Goal: Task Accomplishment & Management: Complete application form

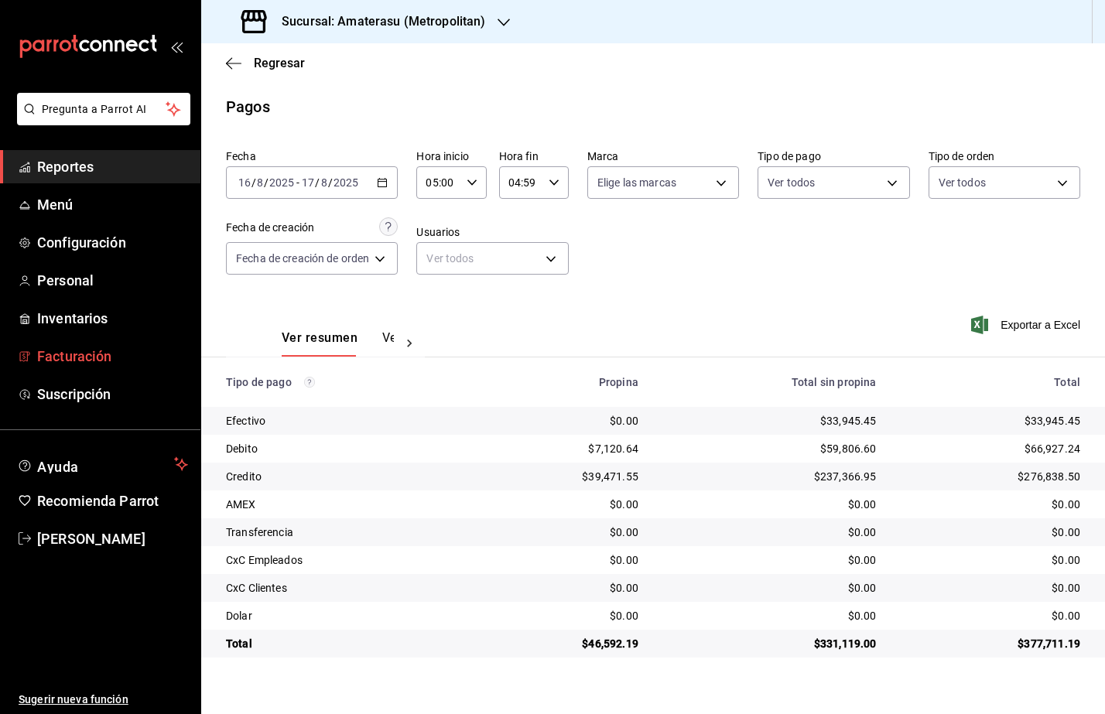
click at [46, 348] on span "Facturación" at bounding box center [112, 356] width 151 height 21
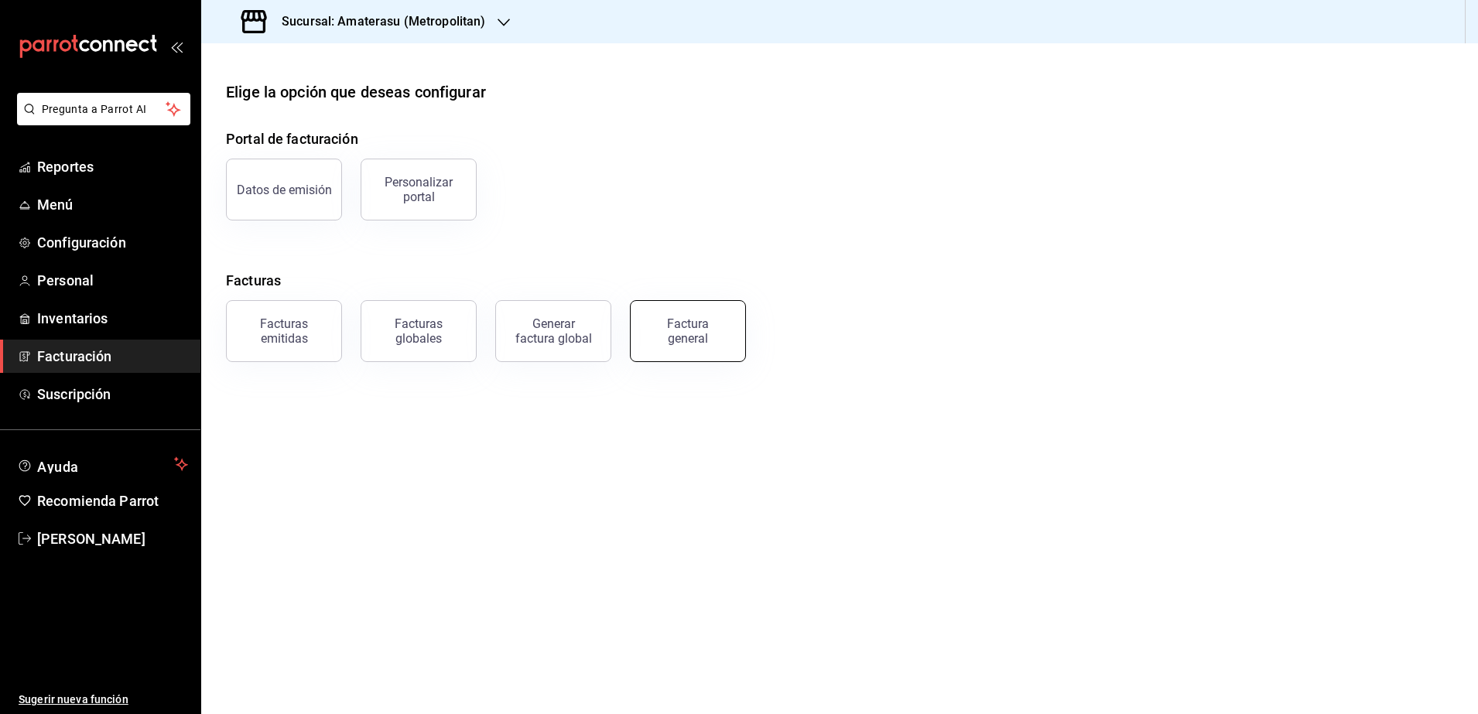
click at [716, 343] on div "Factura general" at bounding box center [687, 330] width 77 height 29
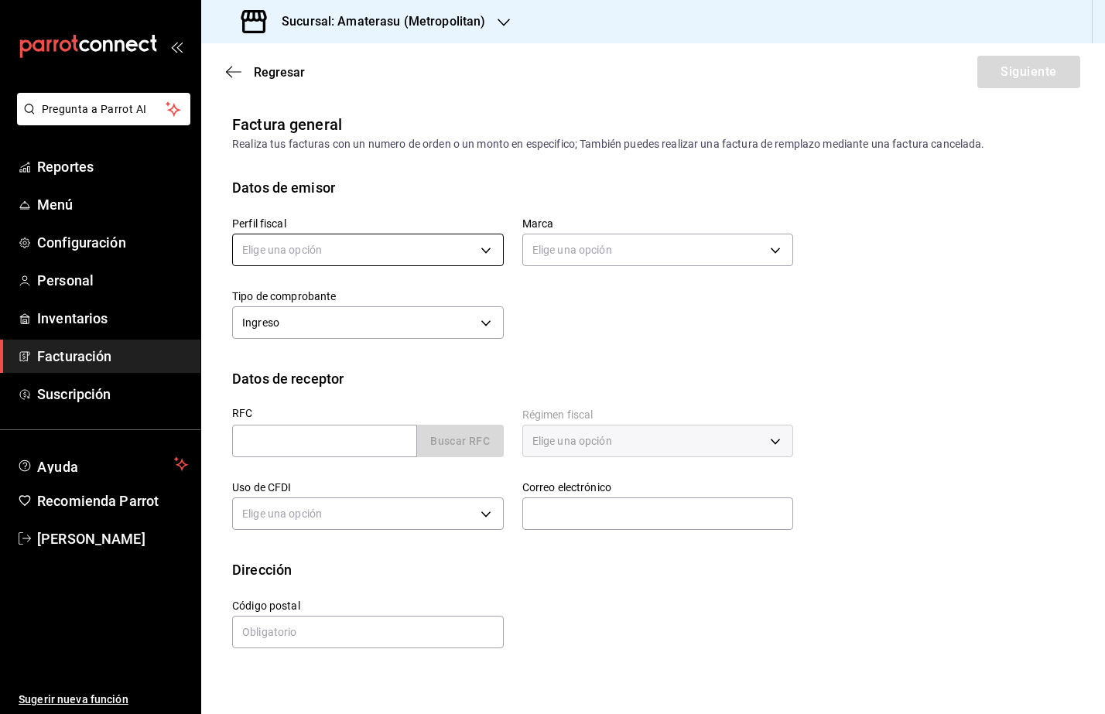
click at [437, 249] on body "Pregunta a Parrot AI Reportes Menú Configuración Personal Inventarios Facturaci…" at bounding box center [552, 357] width 1105 height 714
drag, startPoint x: 399, startPoint y: 327, endPoint x: 330, endPoint y: 391, distance: 94.7
click at [398, 327] on li "SASTRERIA [PERSON_NAME]" at bounding box center [368, 328] width 270 height 29
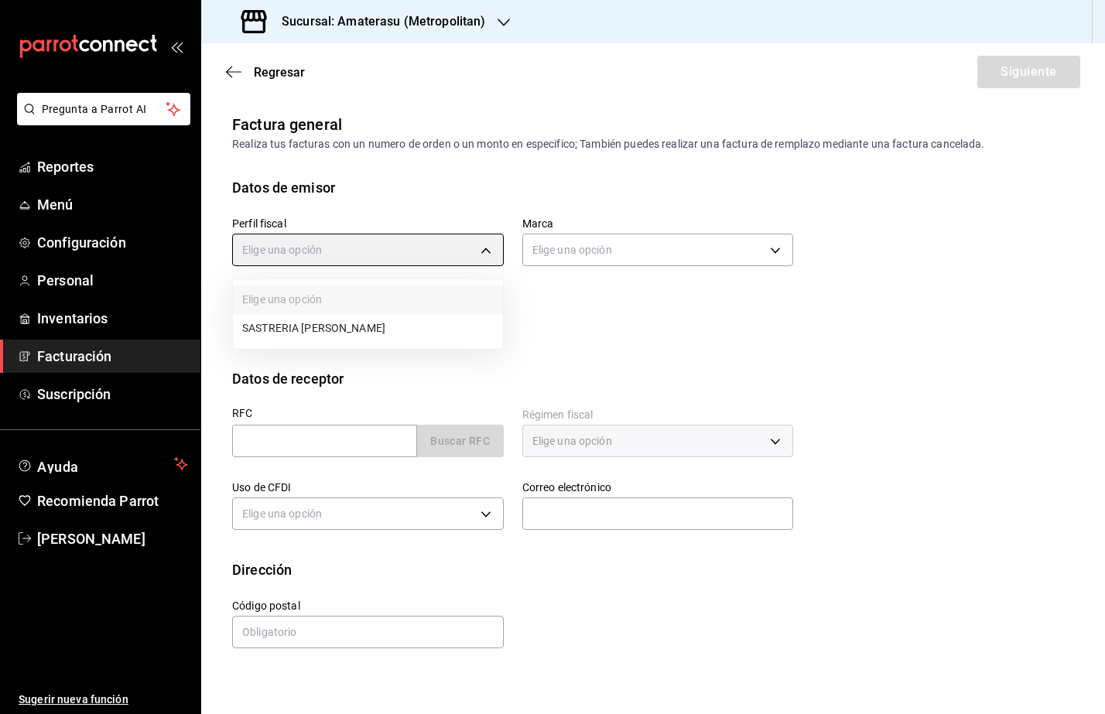
type input "54311fb0-65bd-49c6-8431-be279ba782b1"
type input "e4cd7fcb-d45b-43ae-a99f-ad4ccfcd9032"
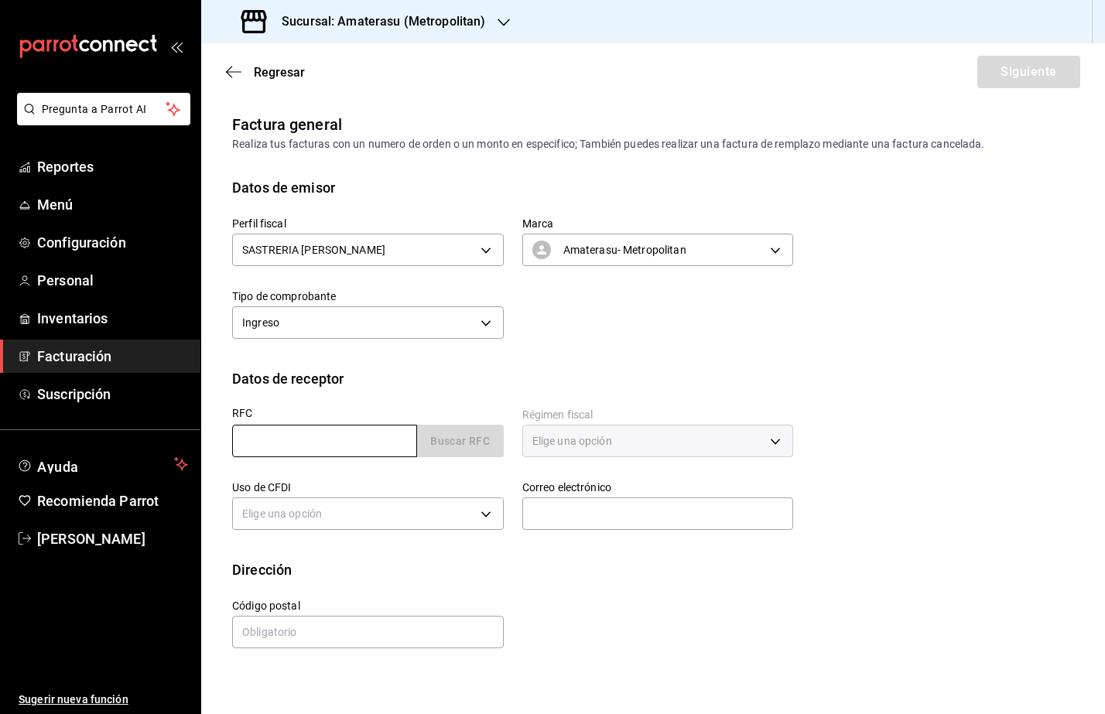
click at [265, 436] on input "text" at bounding box center [324, 441] width 185 height 32
paste input "MHM010102AZ0"
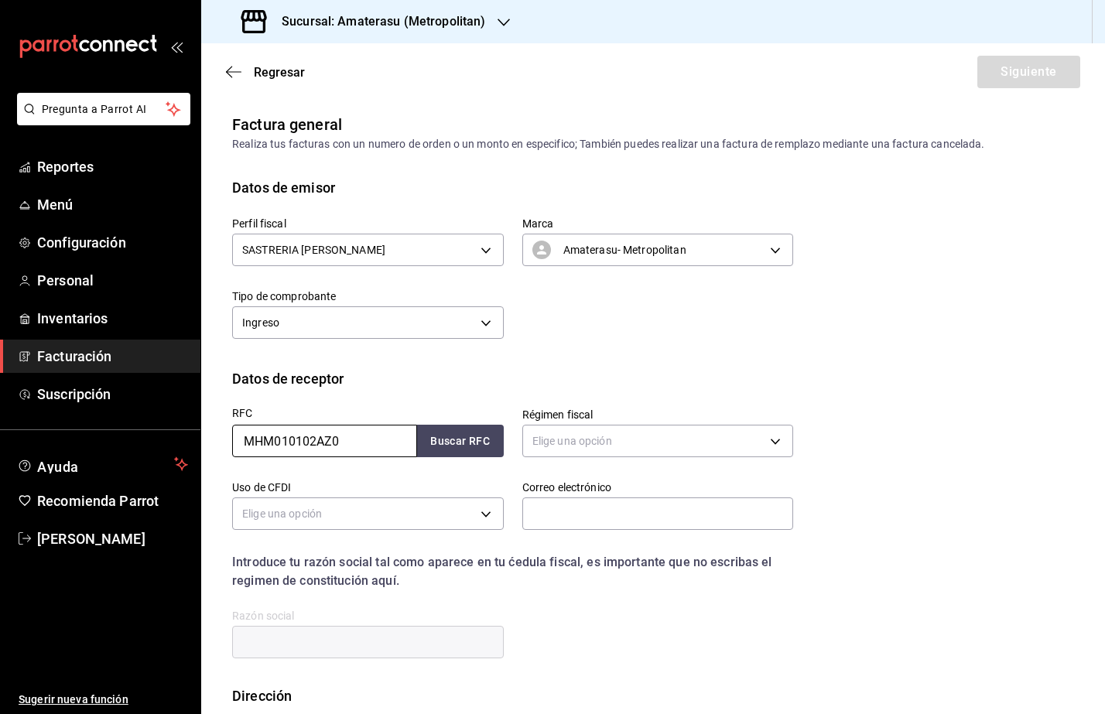
click at [244, 444] on input "MHM010102AZ0" at bounding box center [324, 441] width 185 height 32
type input "MHM010102AZ0"
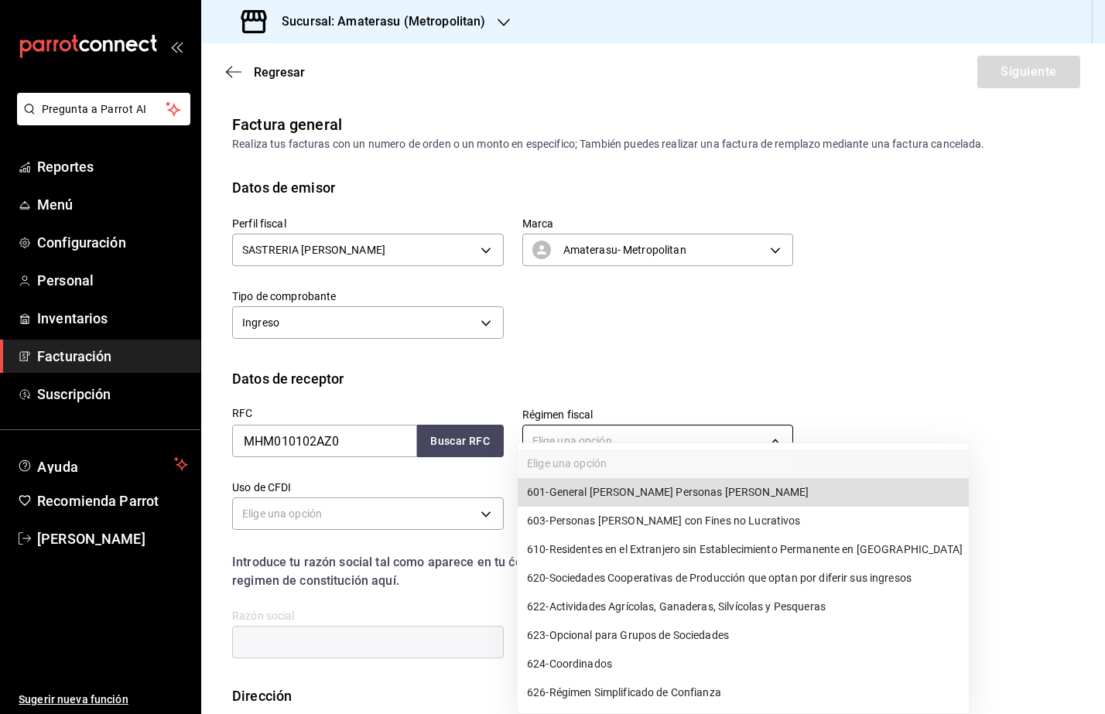
click at [682, 430] on body "Pregunta a Parrot AI Reportes Menú Configuración Personal Inventarios Facturaci…" at bounding box center [552, 357] width 1105 height 714
click at [690, 489] on span "601 - General [PERSON_NAME] Personas [PERSON_NAME]" at bounding box center [668, 492] width 282 height 16
type input "601"
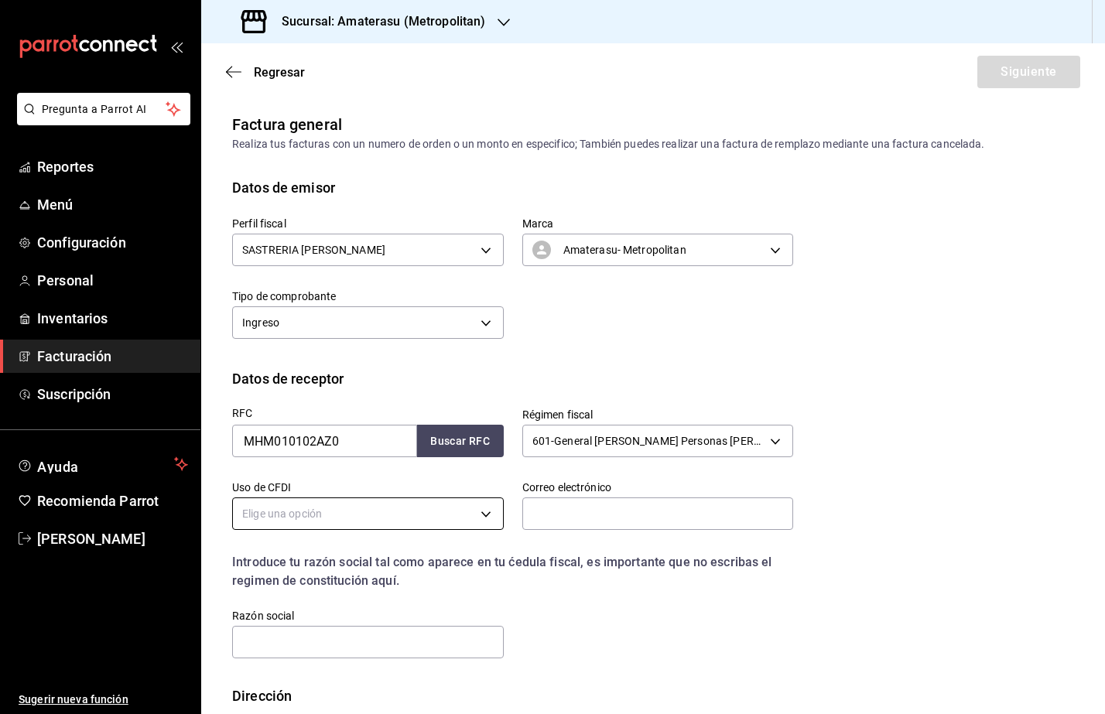
click at [377, 518] on body "Pregunta a Parrot AI Reportes Menú Configuración Personal Inventarios Facturaci…" at bounding box center [552, 357] width 1105 height 714
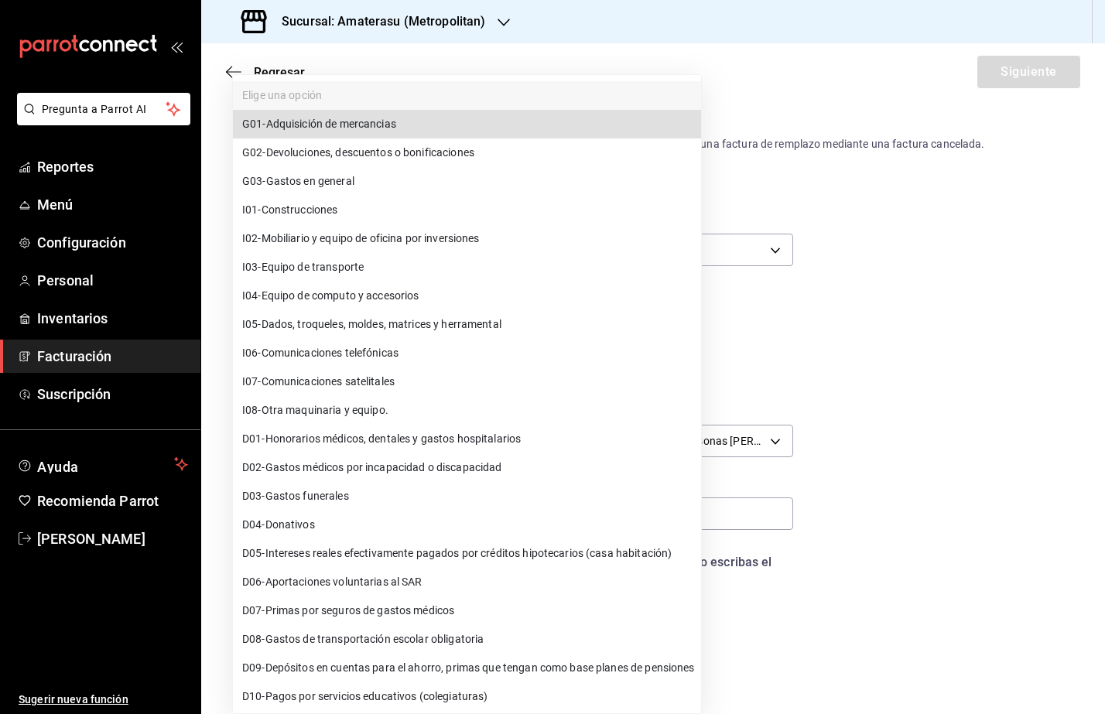
click at [383, 176] on li "G03 - Gastos en general" at bounding box center [467, 181] width 468 height 29
type input "G03"
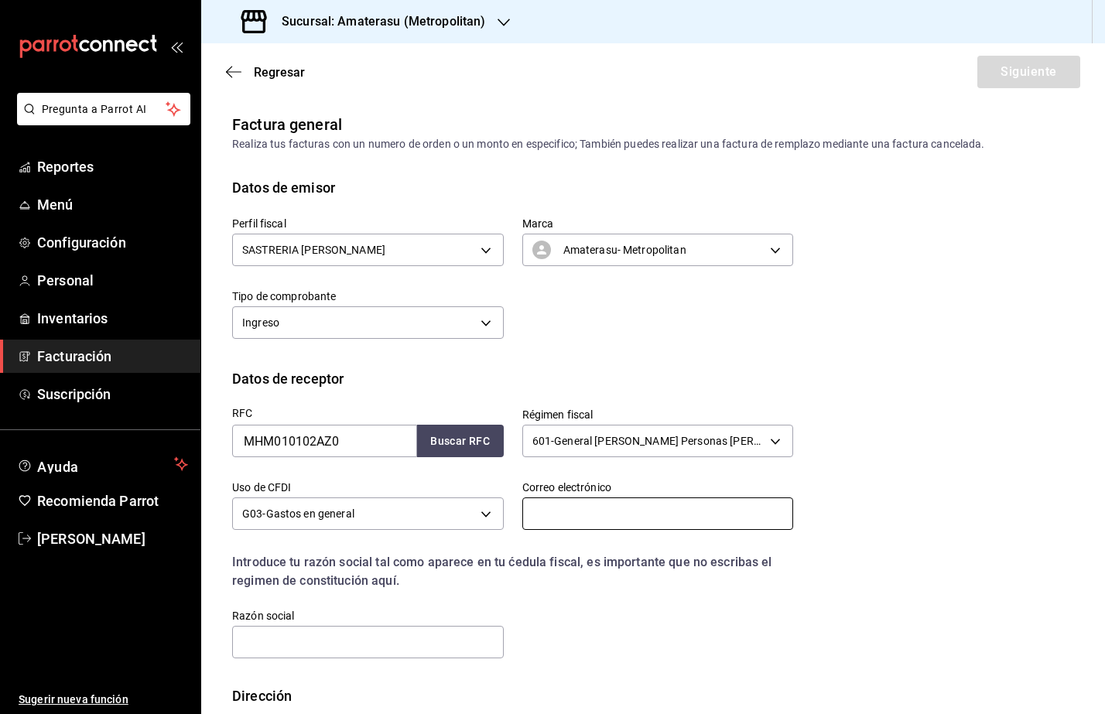
click at [536, 524] on input "text" at bounding box center [658, 513] width 272 height 32
paste input "[EMAIL_ADDRESS][DOMAIN_NAME]"
click at [526, 521] on input "[EMAIL_ADDRESS][DOMAIN_NAME]" at bounding box center [658, 513] width 272 height 32
type input "[EMAIL_ADDRESS][DOMAIN_NAME]"
click at [253, 644] on input "text" at bounding box center [368, 642] width 272 height 32
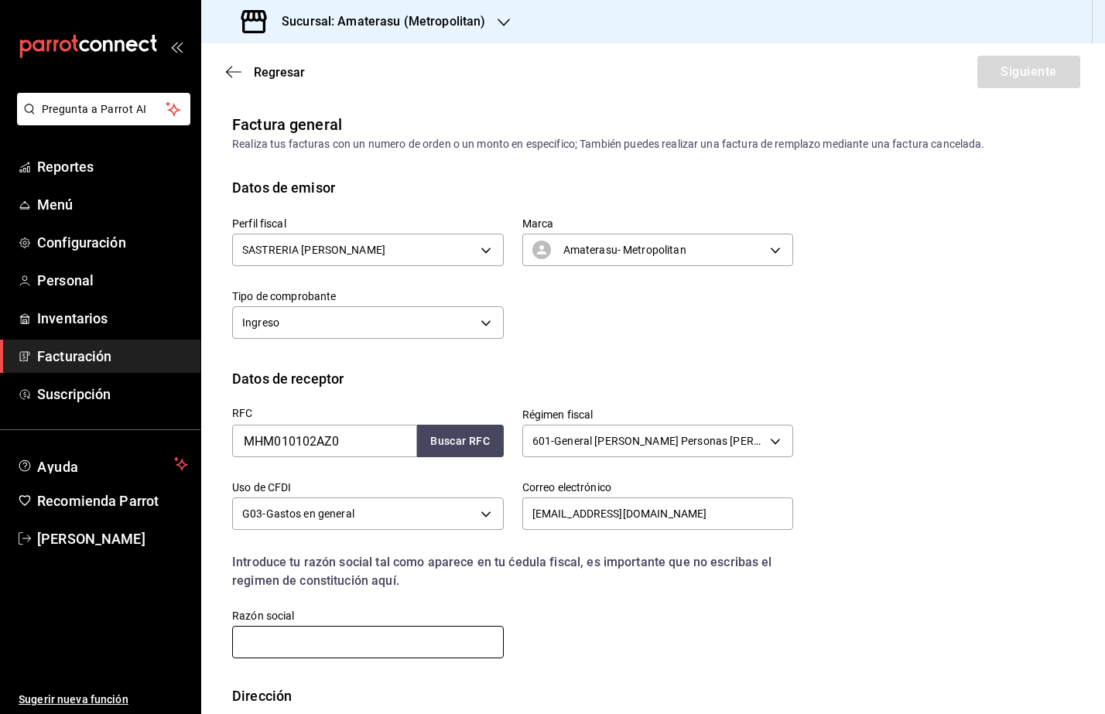
paste input "MOET-HENNESSYDEMEXICO"
click at [241, 642] on input "MOET-HENNESSYDEMEXICO" at bounding box center [368, 642] width 272 height 32
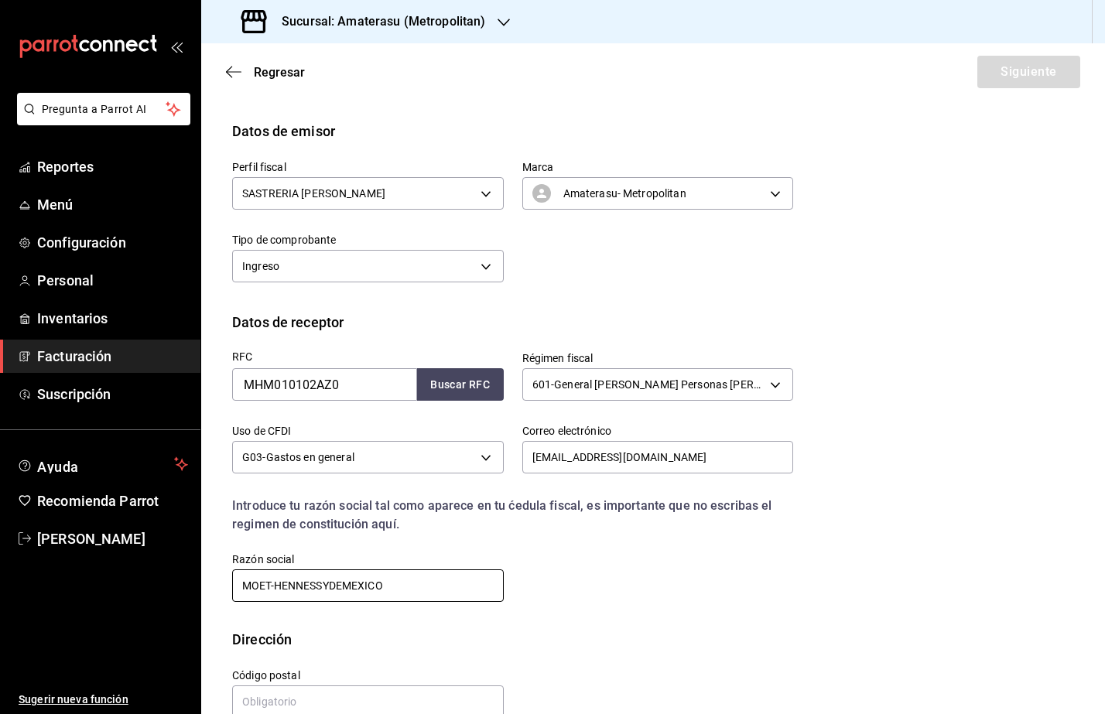
scroll to position [87, 0]
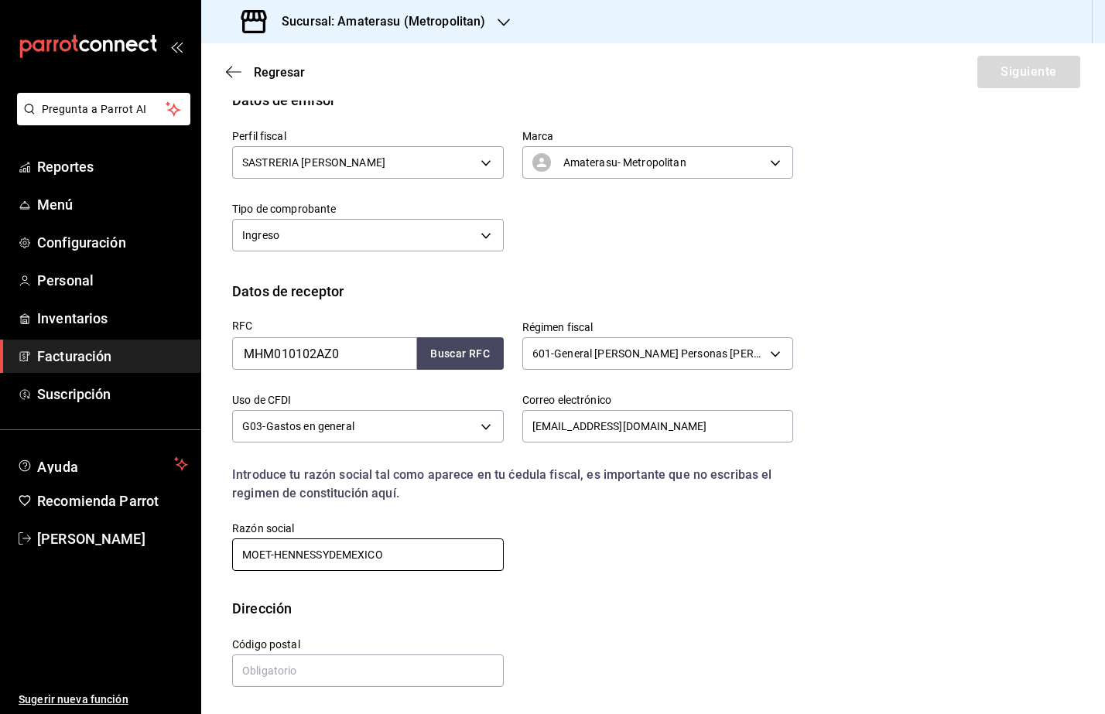
type input "MOET-HENNESSYDEMEXICO"
click at [263, 667] on input "text" at bounding box center [368, 670] width 272 height 32
paste input "11590"
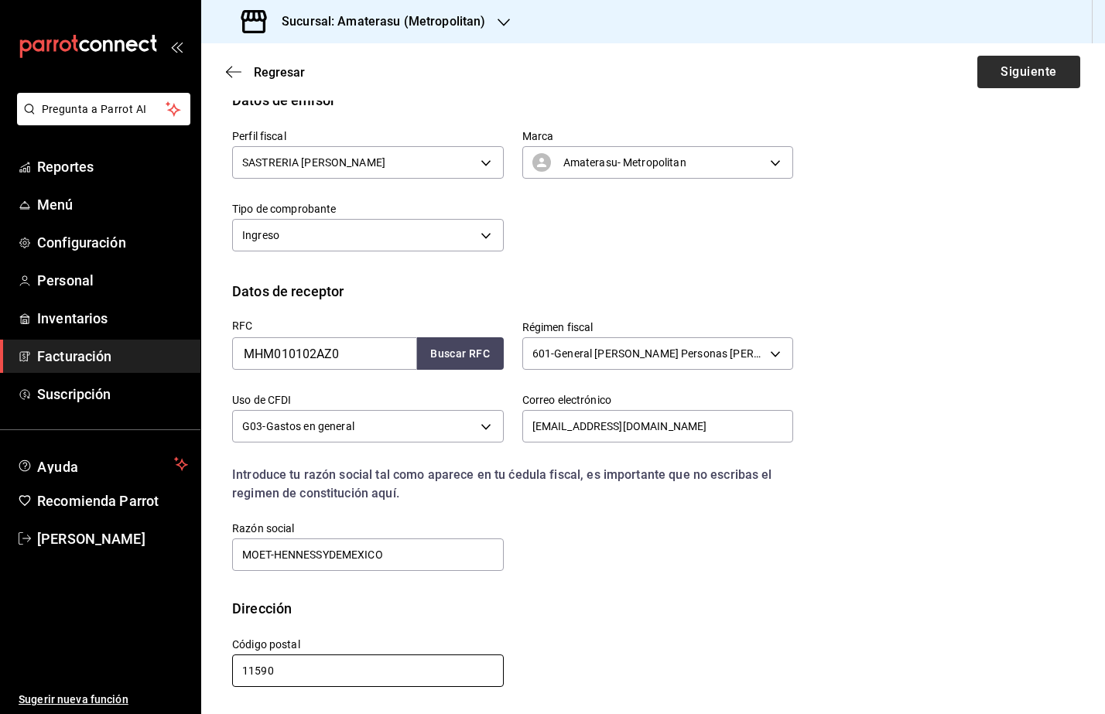
type input "11590"
click at [994, 67] on button "Siguiente" at bounding box center [1028, 72] width 103 height 32
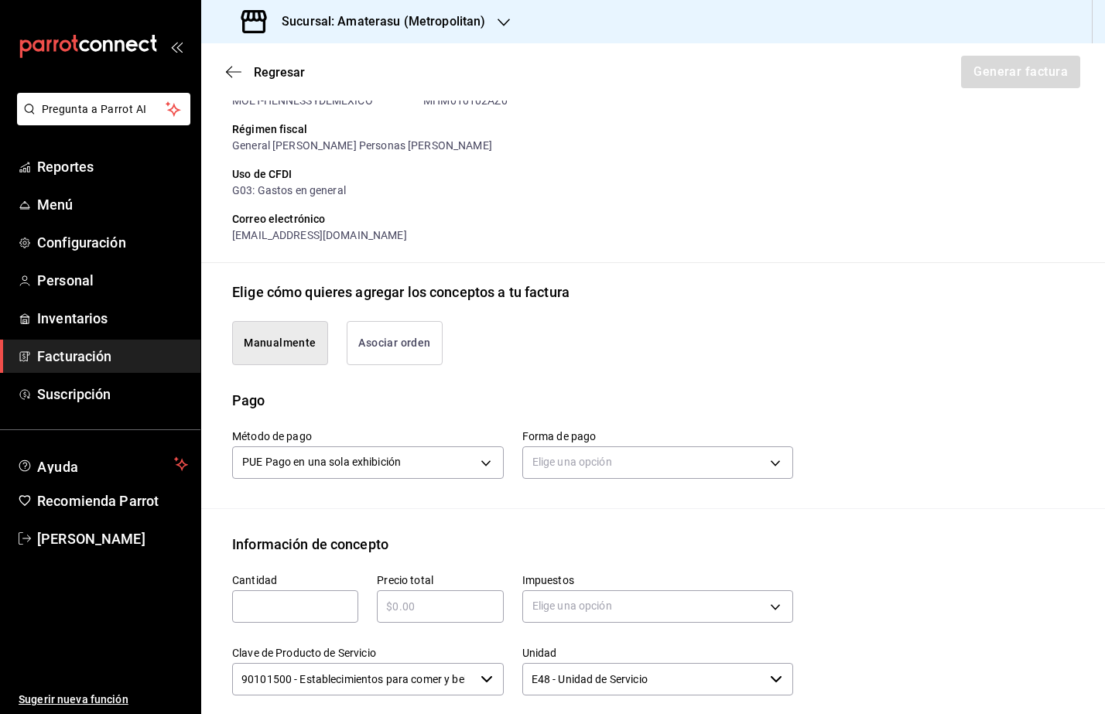
scroll to position [378, 0]
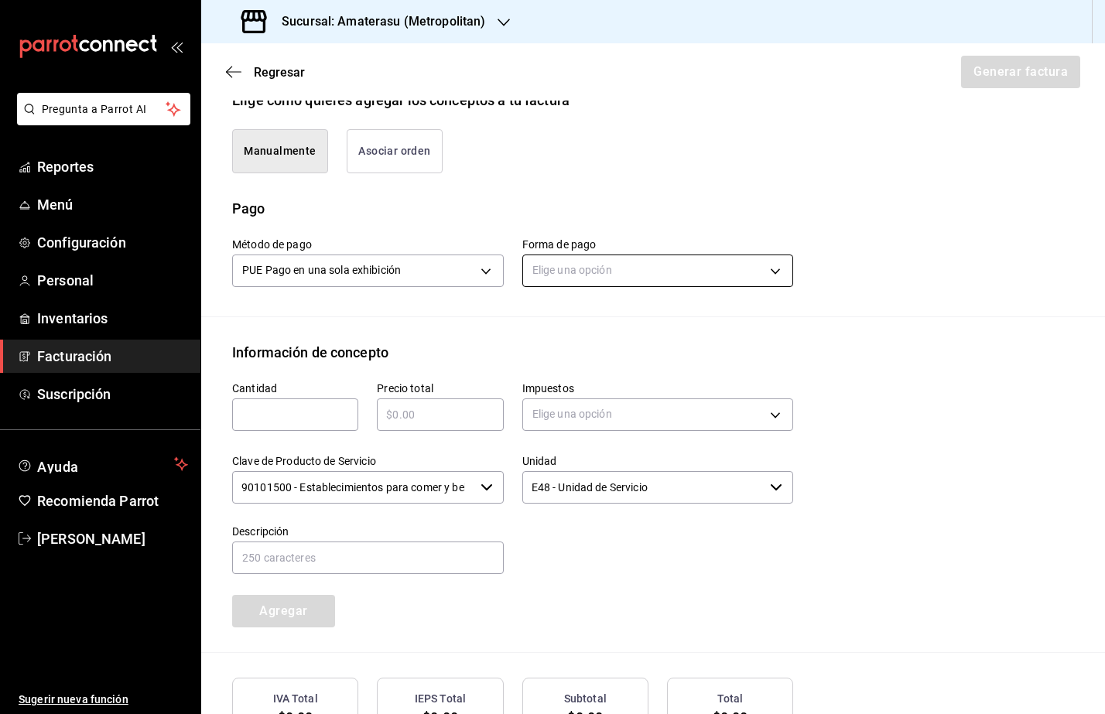
click at [627, 268] on body "Pregunta a Parrot AI Reportes Menú Configuración Personal Inventarios Facturaci…" at bounding box center [552, 357] width 1105 height 714
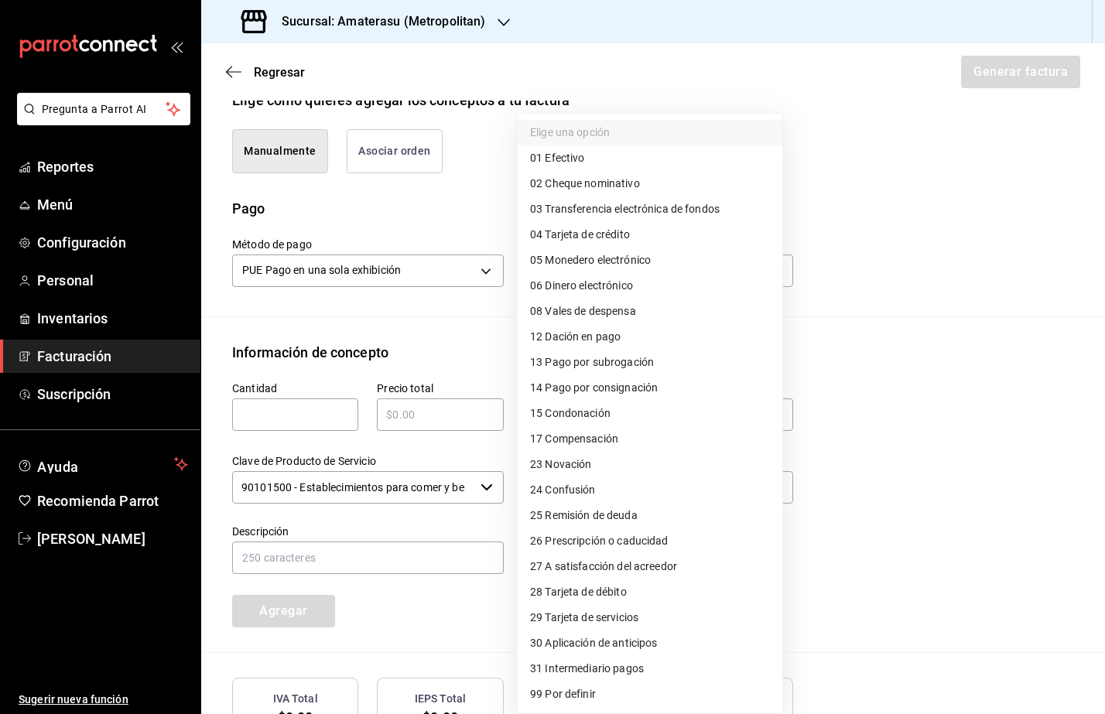
click at [636, 236] on li "04 Tarjeta de crédito" at bounding box center [650, 235] width 265 height 26
type input "04"
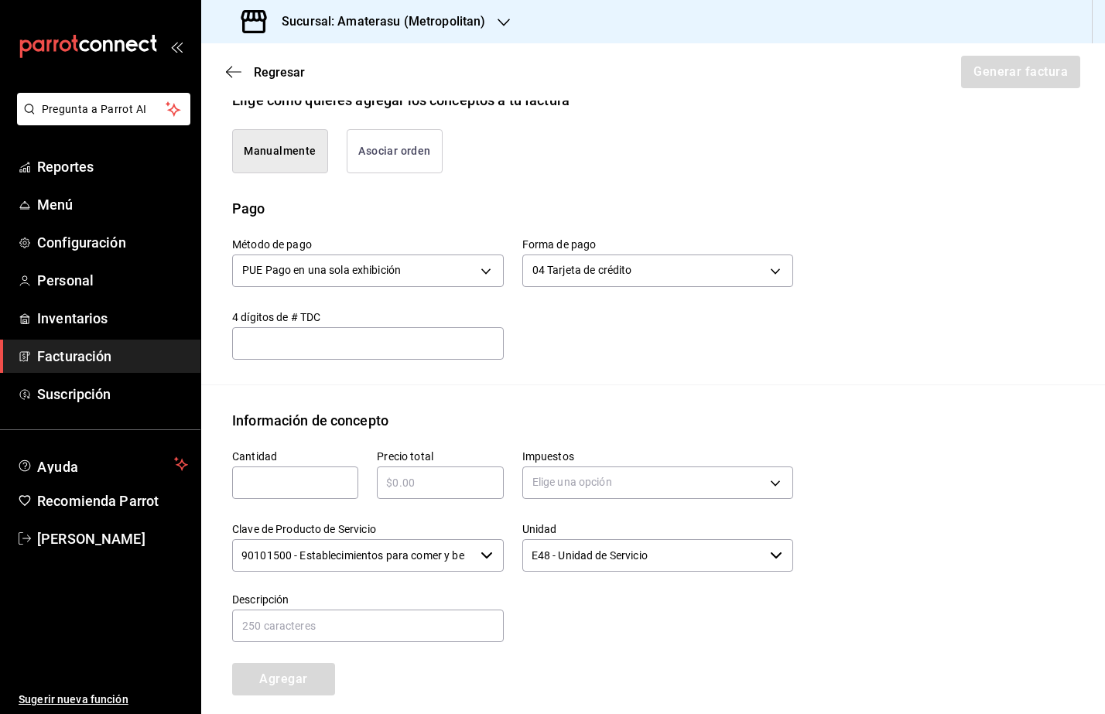
click at [313, 481] on input "text" at bounding box center [295, 482] width 126 height 19
type input "1"
click at [383, 494] on div "​" at bounding box center [440, 482] width 126 height 32
type input "$1170"
click at [571, 488] on body "Pregunta a Parrot AI Reportes Menú Configuración Personal Inventarios Facturaci…" at bounding box center [552, 357] width 1105 height 714
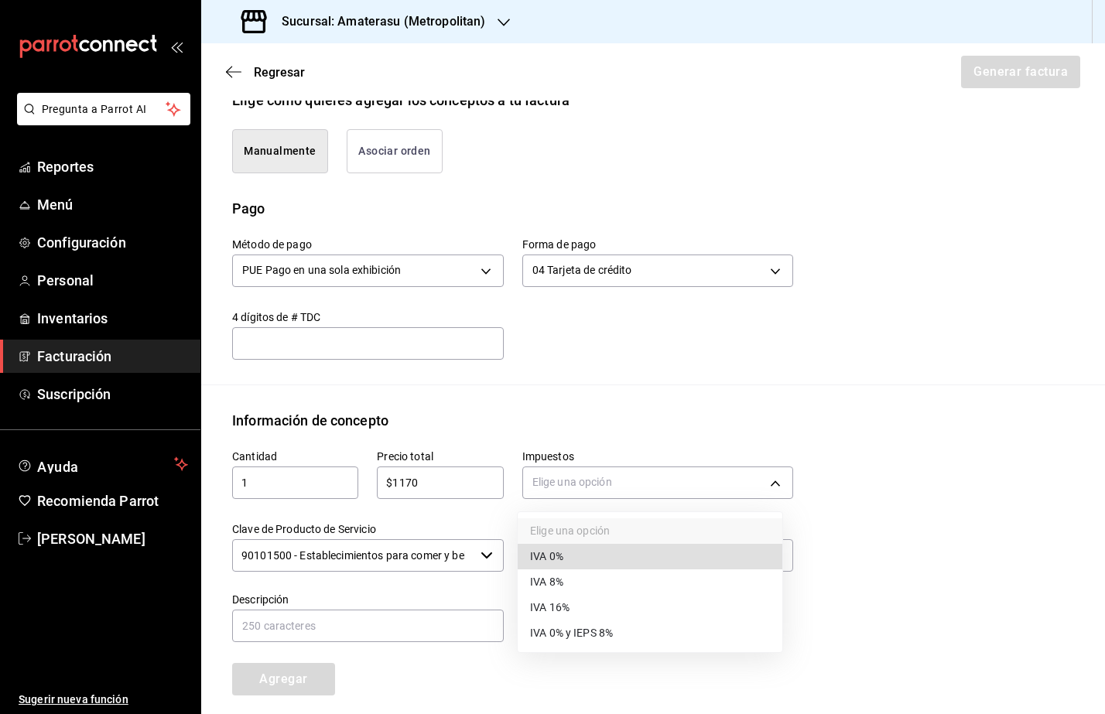
click at [554, 608] on span "IVA 16%" at bounding box center [549, 608] width 39 height 16
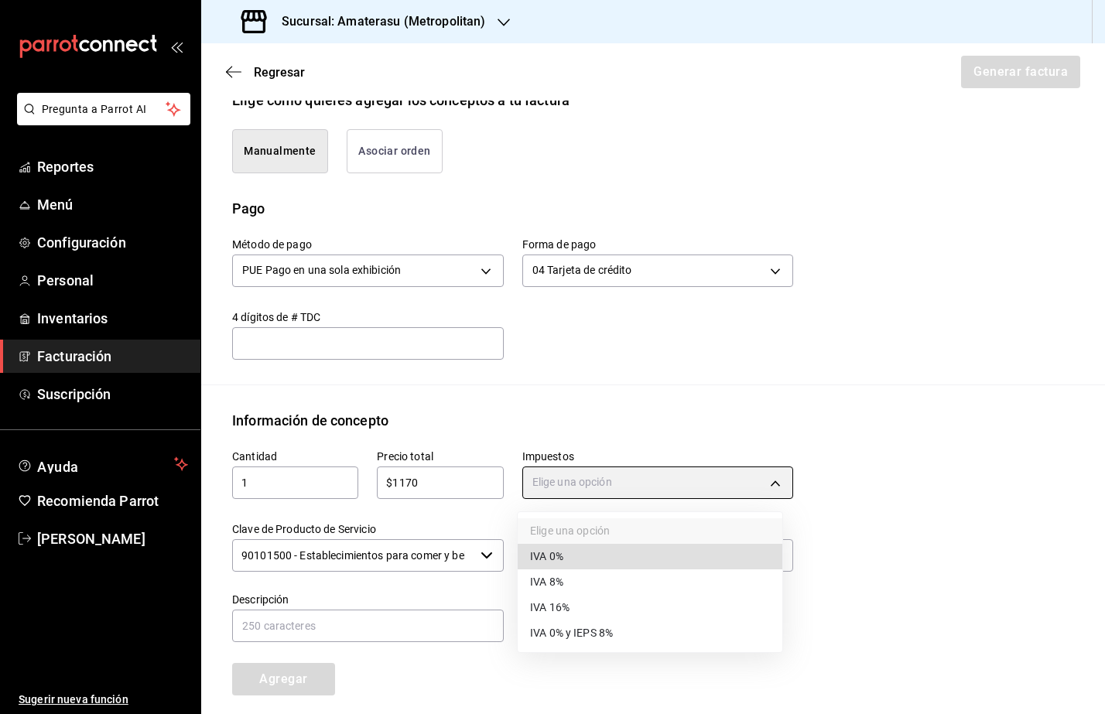
type input "IVA_16"
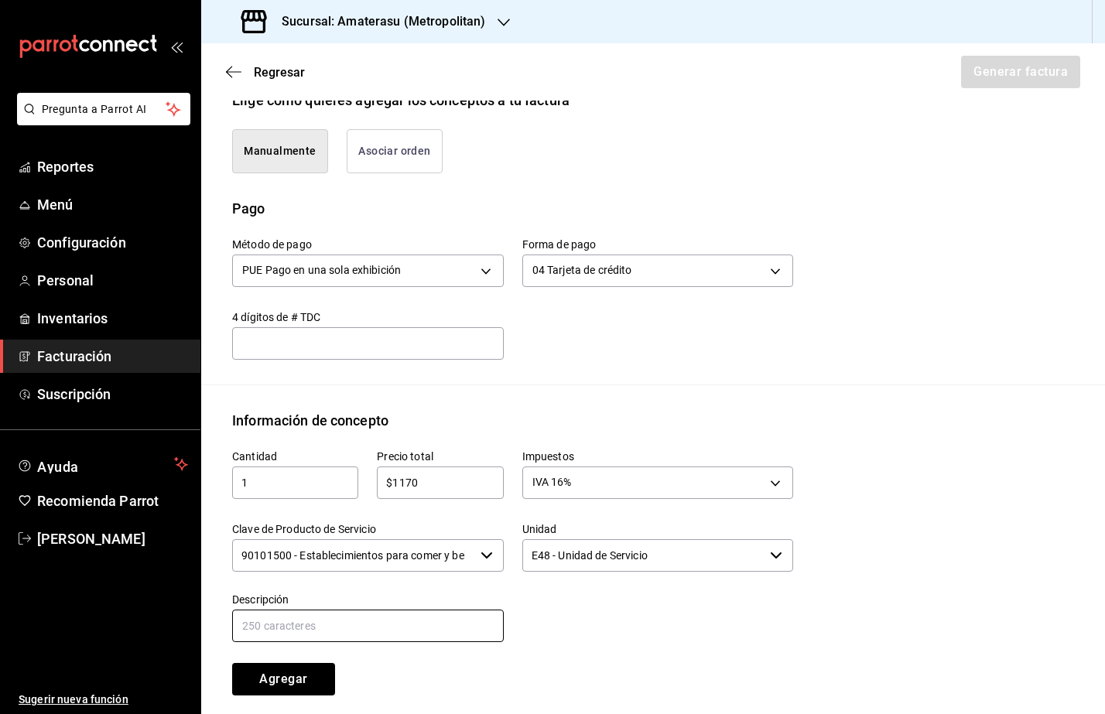
click at [339, 625] on input "text" at bounding box center [368, 626] width 272 height 32
type input "Consumo de Alimentos y Bebidas"
click at [304, 689] on button "Agregar" at bounding box center [283, 679] width 103 height 32
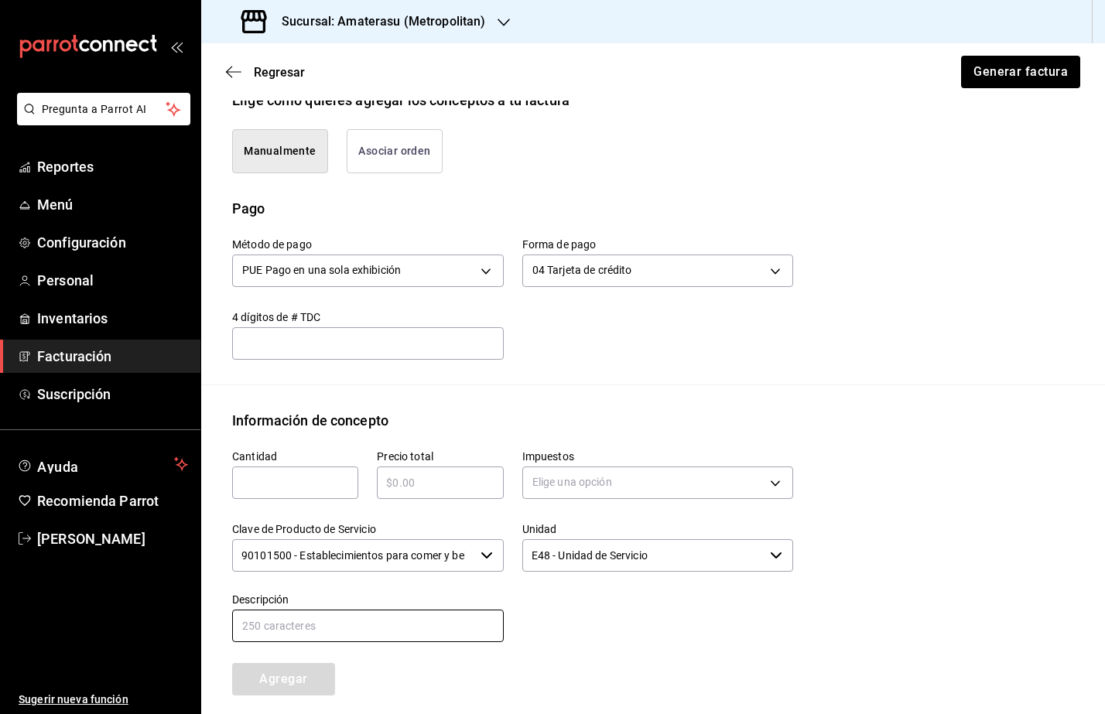
type input "Consumo de Alimentos y Bebidas"
click at [975, 81] on button "Generar factura" at bounding box center [1019, 72] width 121 height 32
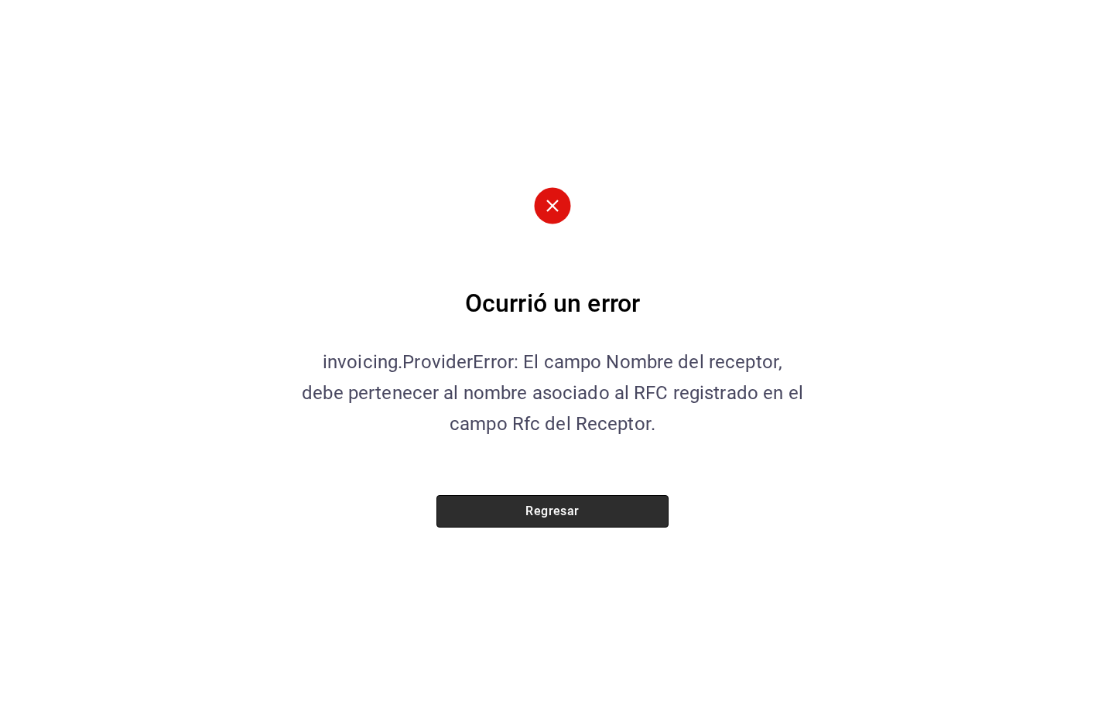
click at [548, 516] on button "Regresar" at bounding box center [552, 511] width 232 height 32
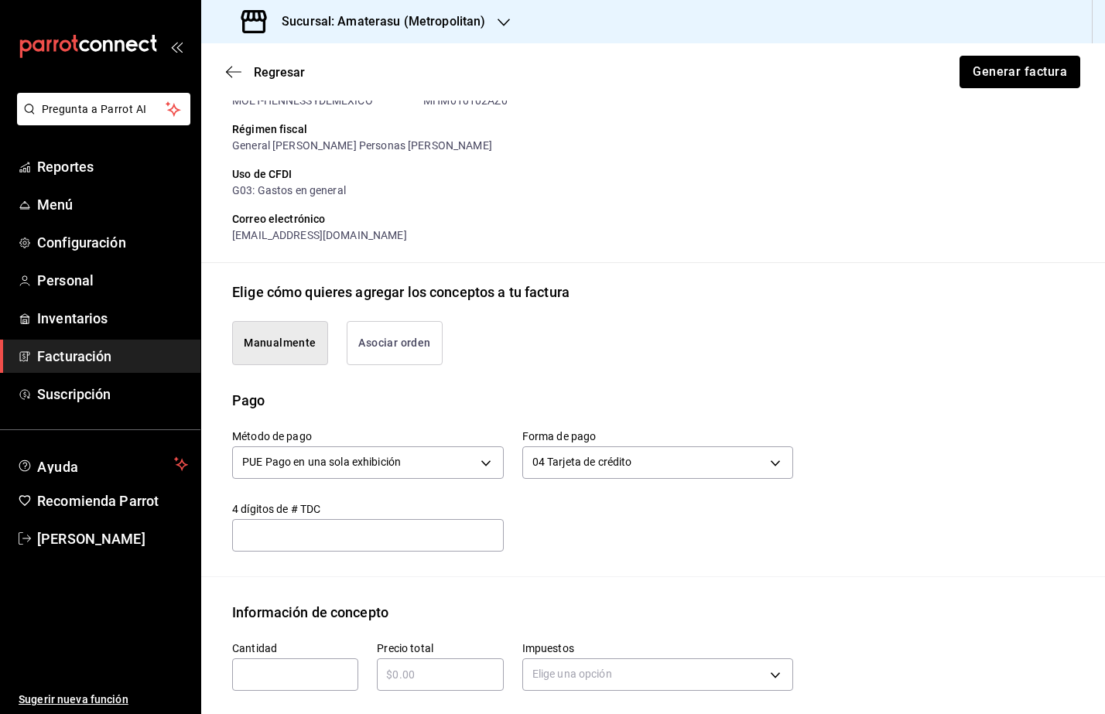
scroll to position [184, 0]
click at [231, 67] on icon "button" at bounding box center [233, 72] width 15 height 14
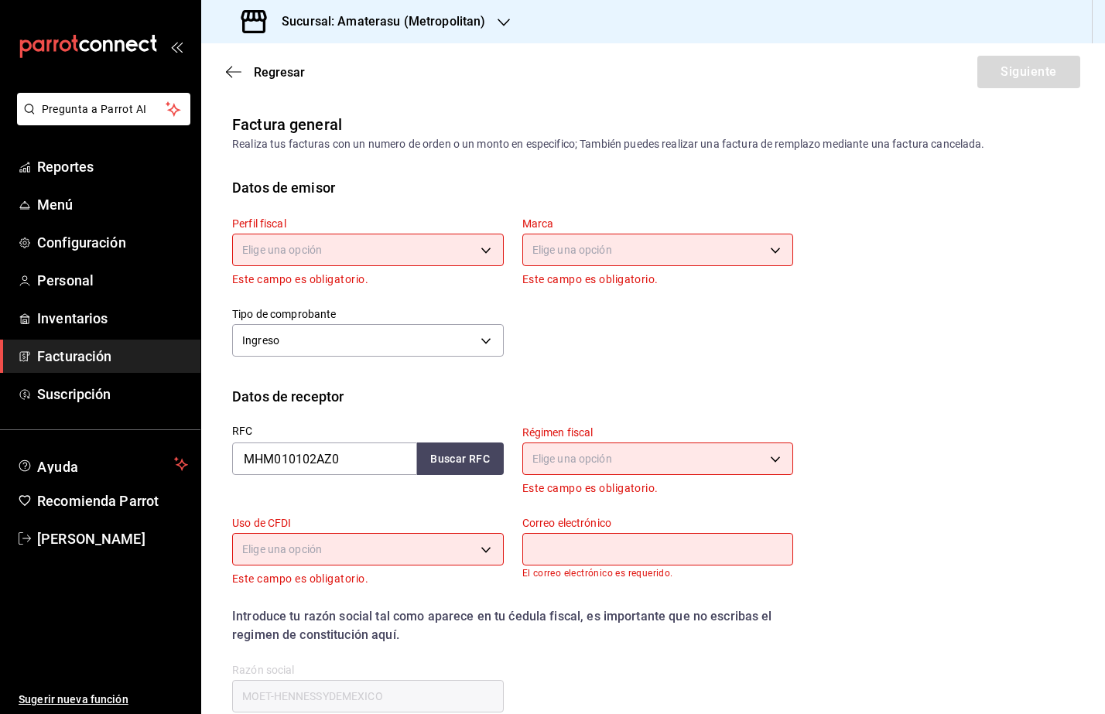
click at [381, 243] on body "Pregunta a Parrot AI Reportes Menú Configuración Personal Inventarios Facturaci…" at bounding box center [552, 357] width 1105 height 714
click at [426, 22] on div at bounding box center [552, 357] width 1105 height 714
click at [432, 26] on h3 "Sucursal: Amaterasu (Metropolitan)" at bounding box center [377, 21] width 216 height 19
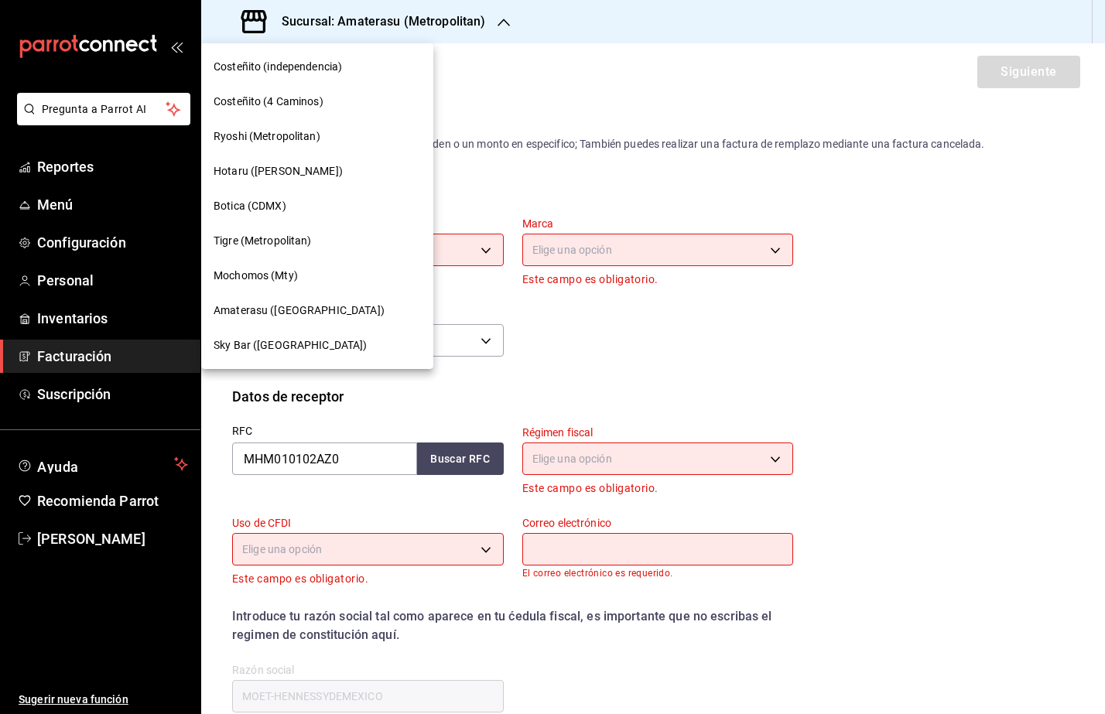
click at [288, 266] on div "Mochomos (Mty)" at bounding box center [317, 275] width 232 height 35
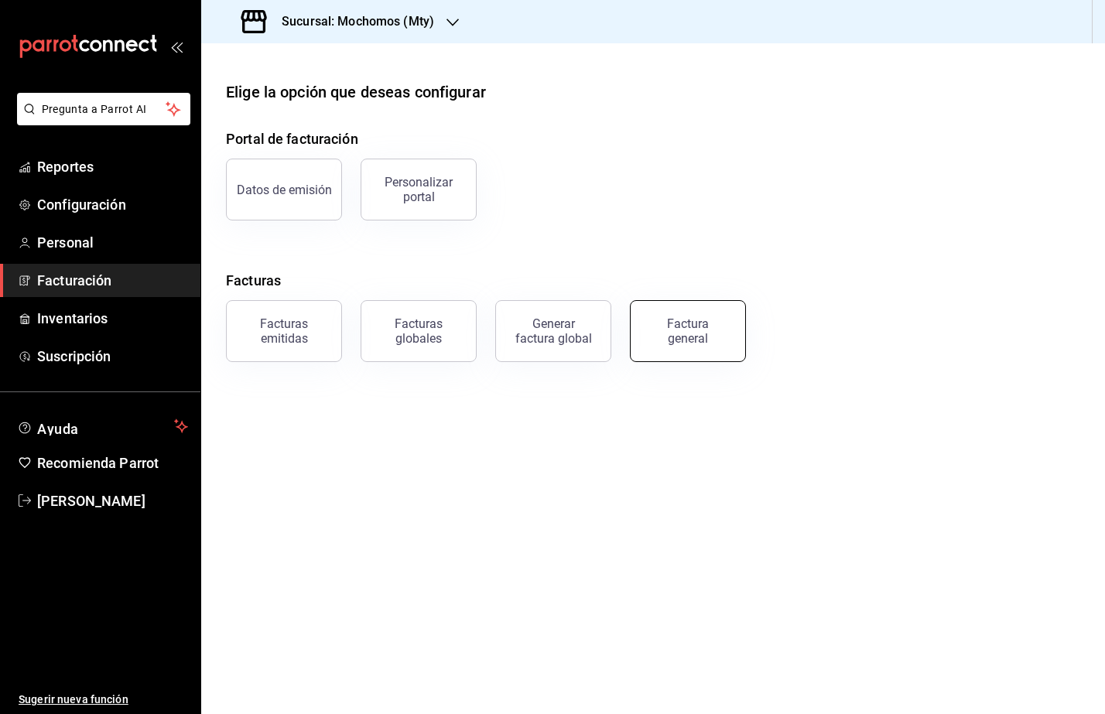
click at [688, 324] on div "Factura general" at bounding box center [687, 330] width 77 height 29
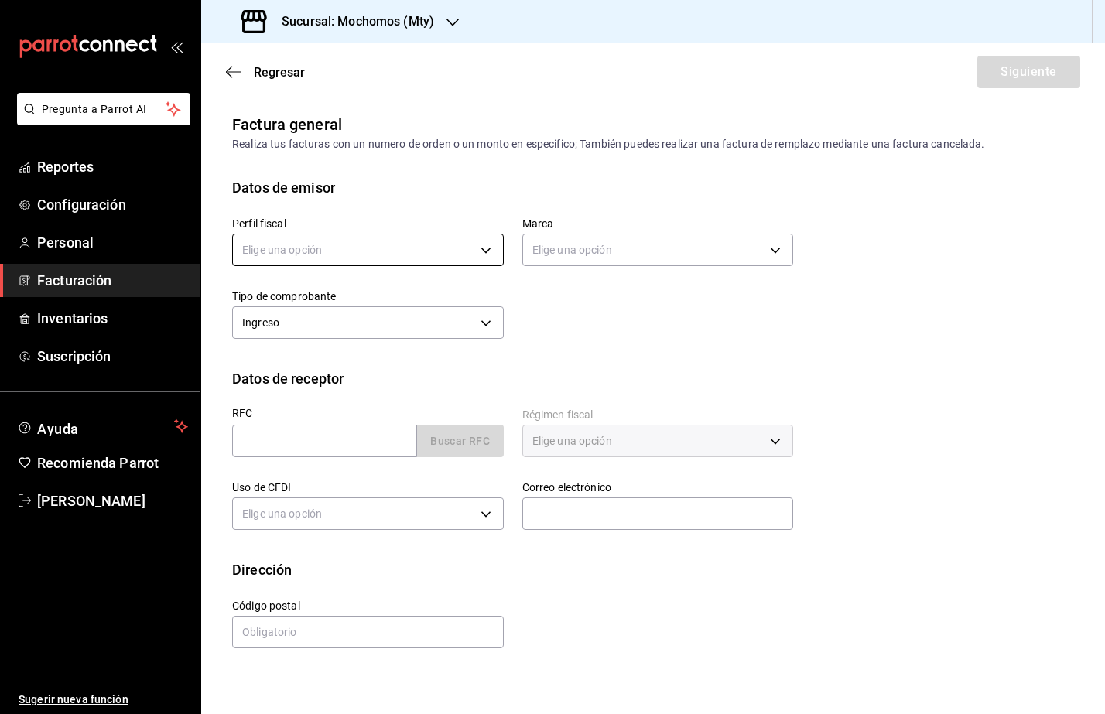
click at [465, 253] on body "Pregunta a Parrot AI Reportes Configuración Personal Facturación Inventarios Su…" at bounding box center [552, 357] width 1105 height 714
click at [380, 335] on li "FUSION SONORENSE" at bounding box center [368, 328] width 270 height 29
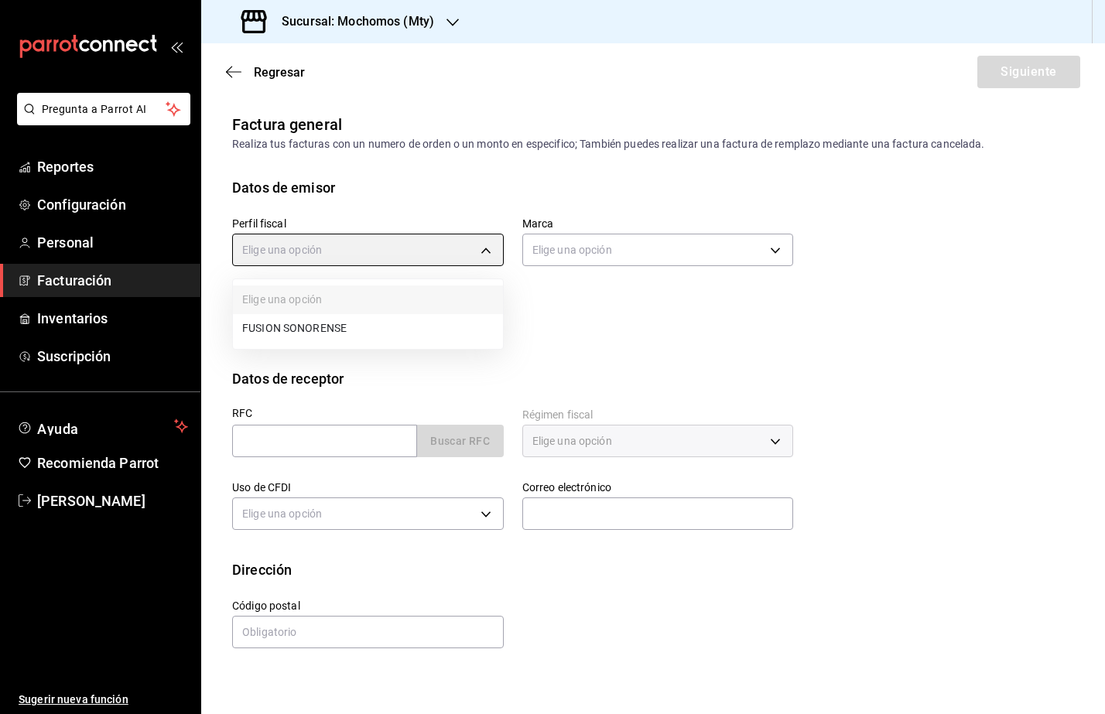
type input "708a3624-aa26-48d5-ac89-55ea41d845cd"
type input "b352ad34-a903-4246-b8b1-197398375429"
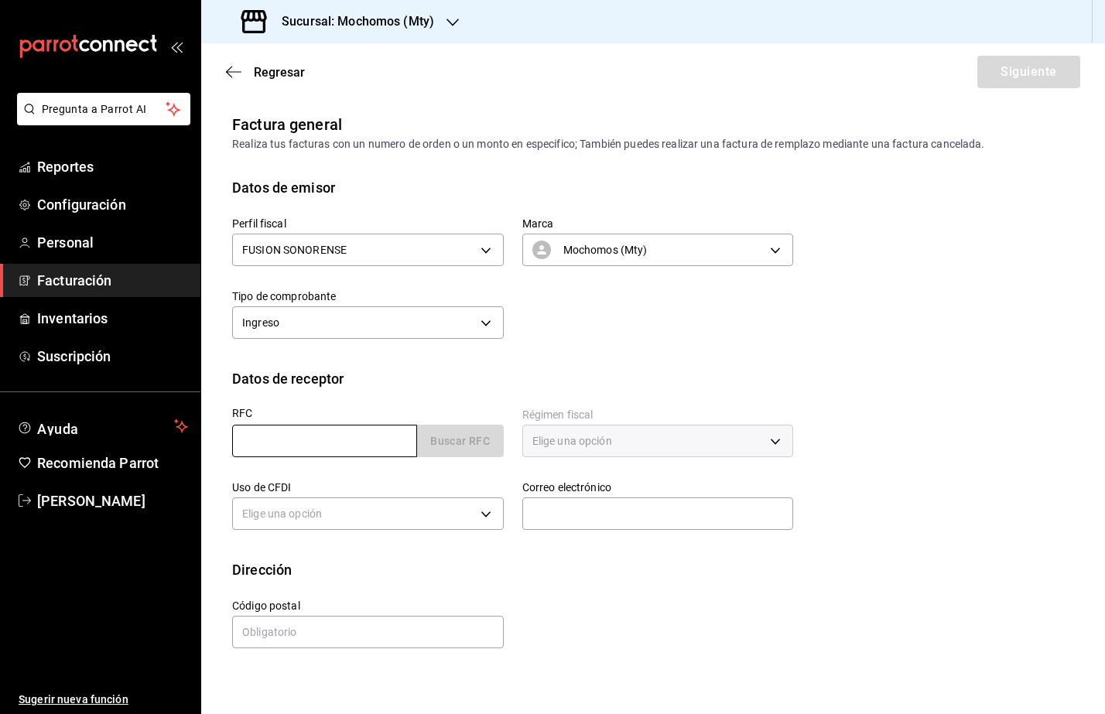
click at [261, 436] on input "text" at bounding box center [324, 441] width 185 height 32
paste input "MHM010102AZ0"
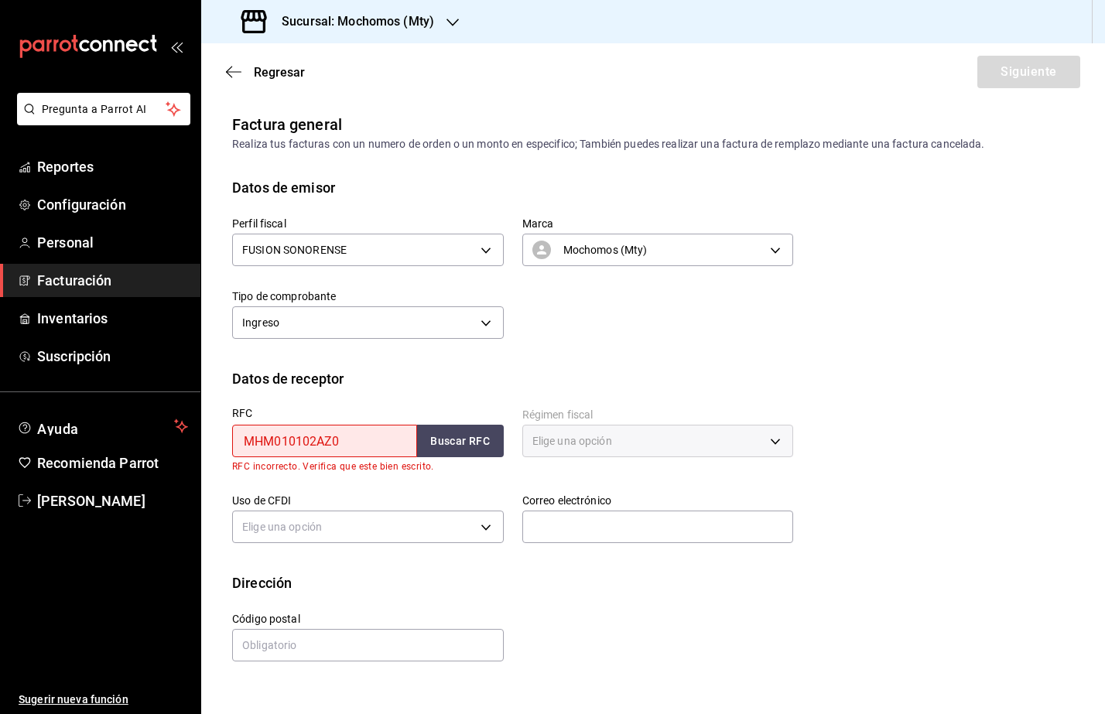
click at [243, 439] on input "MHM010102AZ0" at bounding box center [324, 441] width 185 height 32
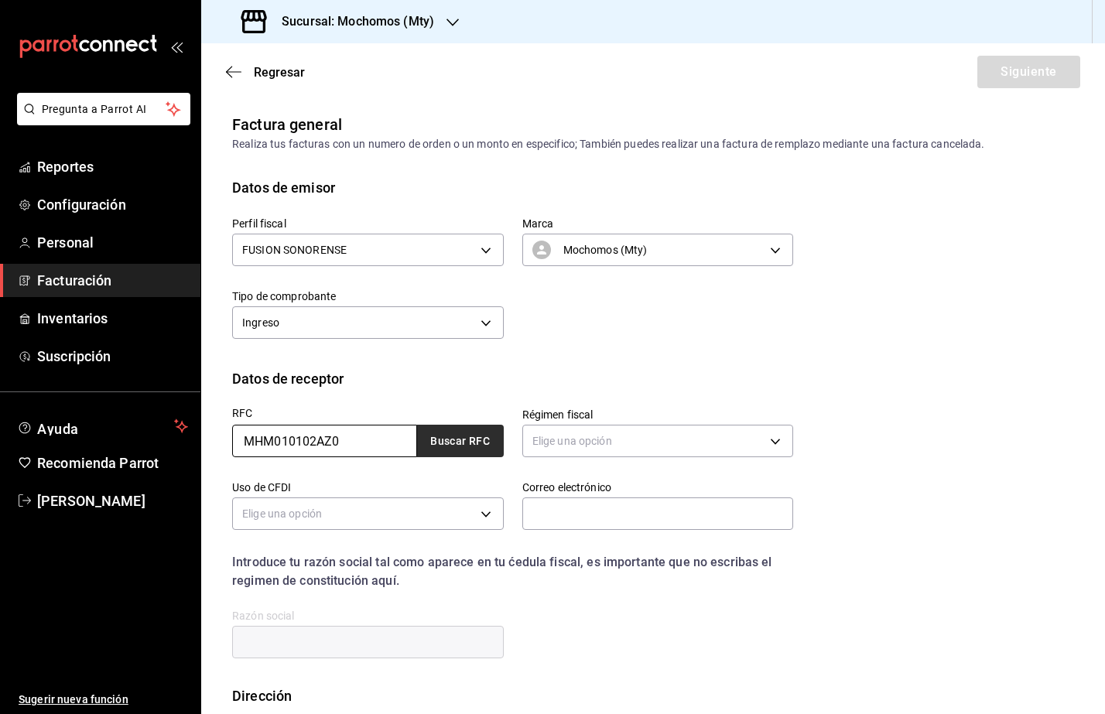
type input "MHM010102AZ0"
click at [446, 436] on button "Buscar RFC" at bounding box center [460, 441] width 87 height 32
drag, startPoint x: 555, startPoint y: 421, endPoint x: 555, endPoint y: 432, distance: 10.9
click at [555, 424] on div "Elige una opción" at bounding box center [658, 439] width 272 height 41
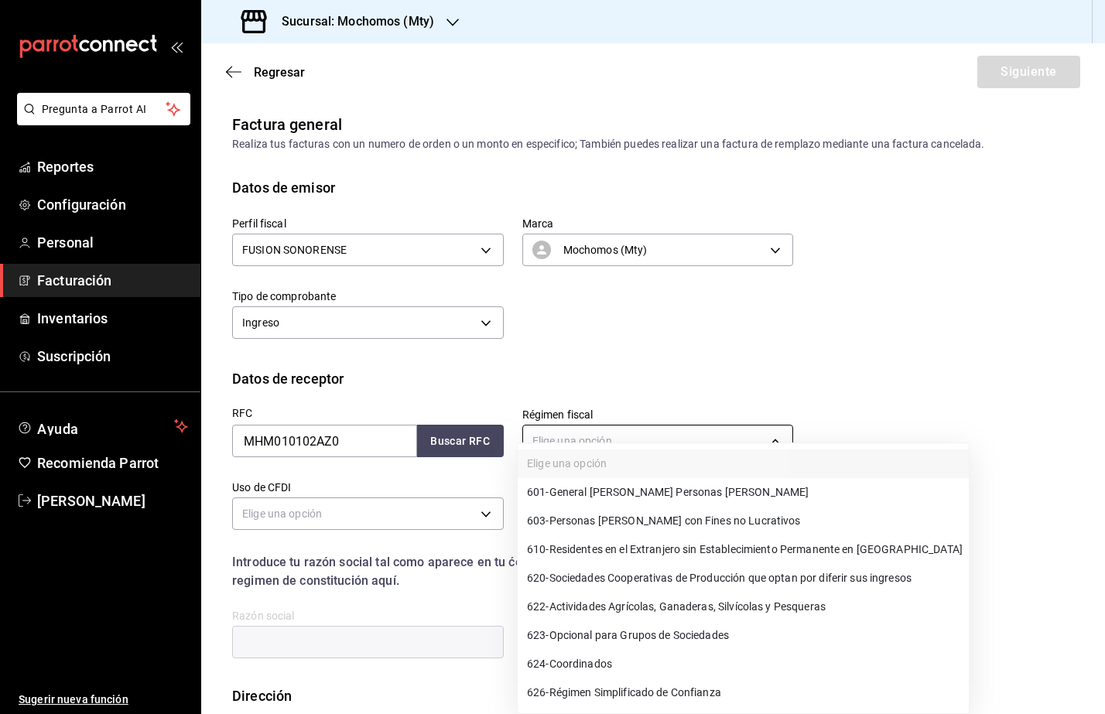
click at [555, 434] on body "Pregunta a Parrot AI Reportes Configuración Personal Facturación Inventarios Su…" at bounding box center [552, 357] width 1105 height 714
click at [622, 485] on span "601 - General [PERSON_NAME] Personas [PERSON_NAME]" at bounding box center [668, 492] width 282 height 16
type input "601"
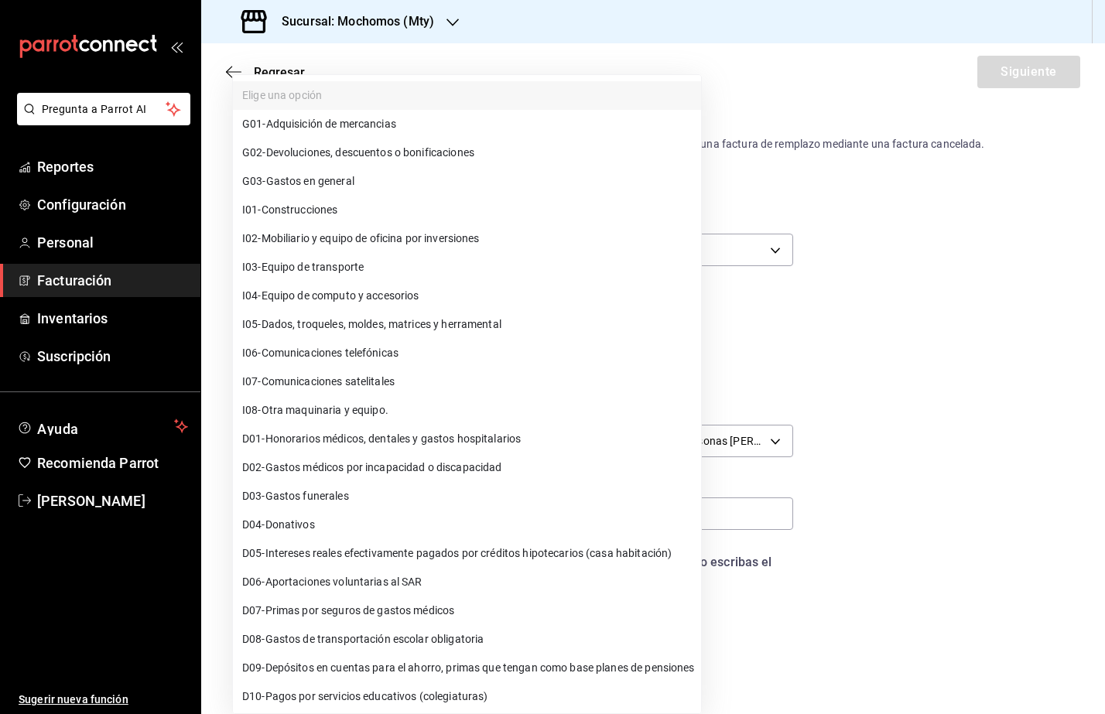
click at [402, 517] on body "Pregunta a Parrot AI Reportes Configuración Personal Facturación Inventarios Su…" at bounding box center [552, 357] width 1105 height 714
click at [437, 190] on li "G03 - Gastos en general" at bounding box center [467, 181] width 468 height 29
type input "G03"
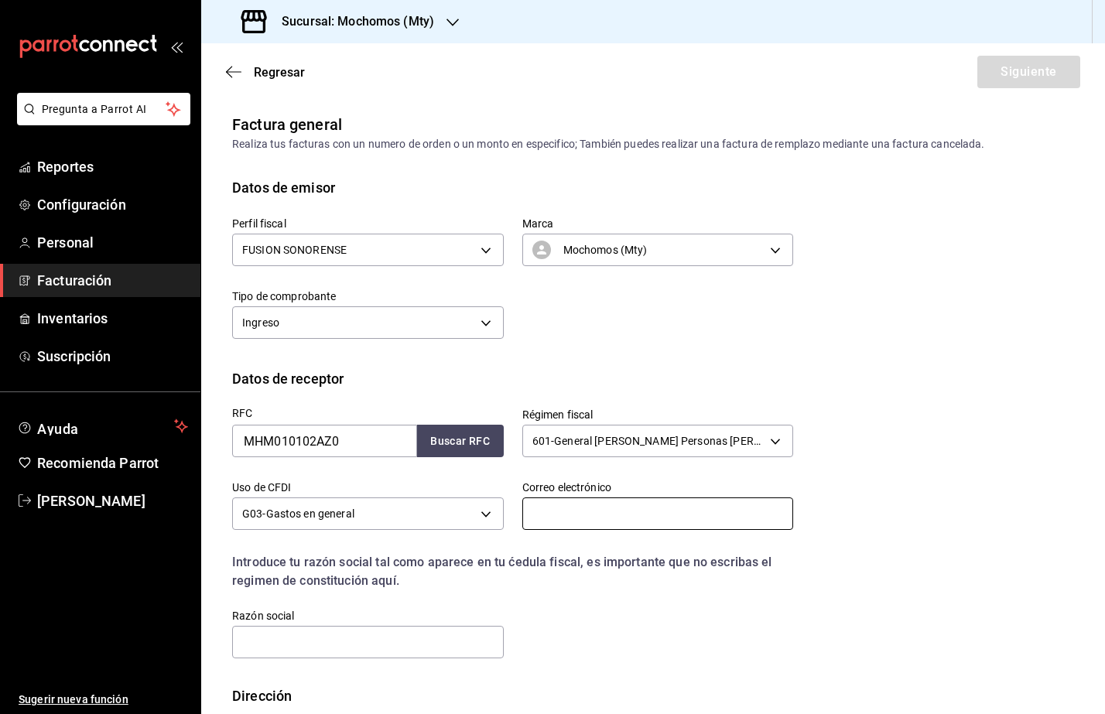
click at [584, 526] on input "text" at bounding box center [658, 513] width 272 height 32
paste input "[EMAIL_ADDRESS][DOMAIN_NAME]"
click at [522, 518] on input "[EMAIL_ADDRESS][DOMAIN_NAME]" at bounding box center [658, 513] width 272 height 32
type input "[EMAIL_ADDRESS][DOMAIN_NAME]"
click at [340, 648] on input "text" at bounding box center [368, 642] width 272 height 32
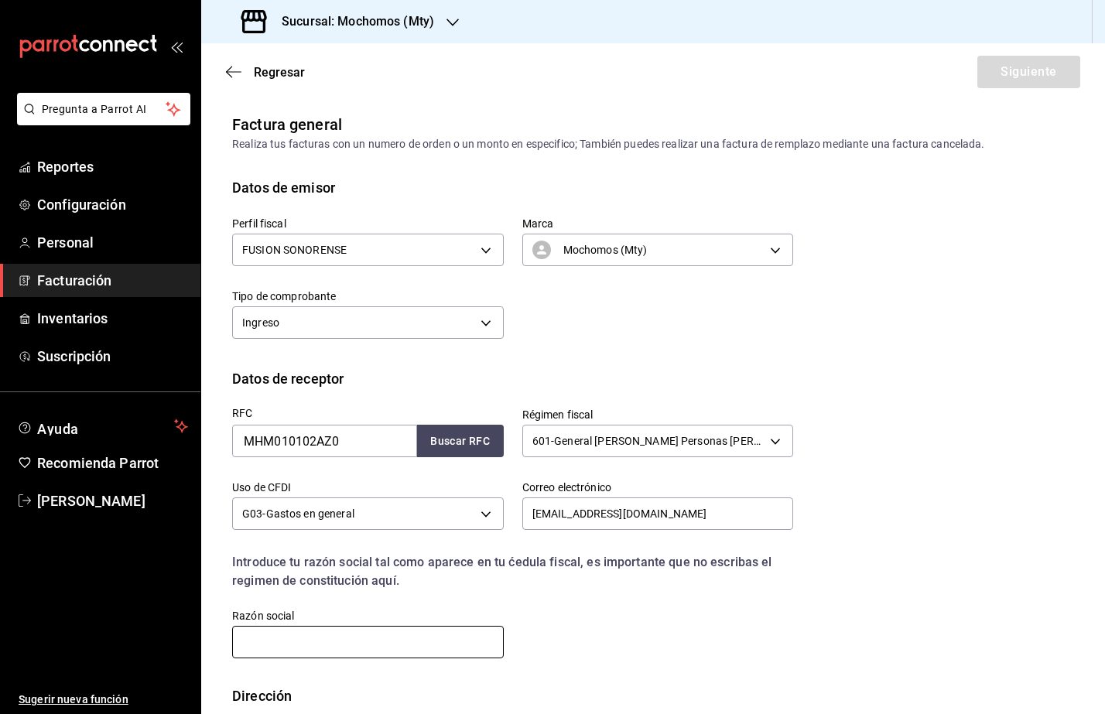
paste input "[EMAIL_ADDRESS][DOMAIN_NAME]"
click at [241, 645] on input "[EMAIL_ADDRESS][DOMAIN_NAME]" at bounding box center [368, 642] width 272 height 32
drag, startPoint x: 446, startPoint y: 640, endPoint x: 231, endPoint y: 644, distance: 214.3
click at [231, 644] on div "Razón social [EMAIL_ADDRESS][DOMAIN_NAME]" at bounding box center [359, 625] width 290 height 70
paste input "MOET-HENNESSYDEMEXICO"
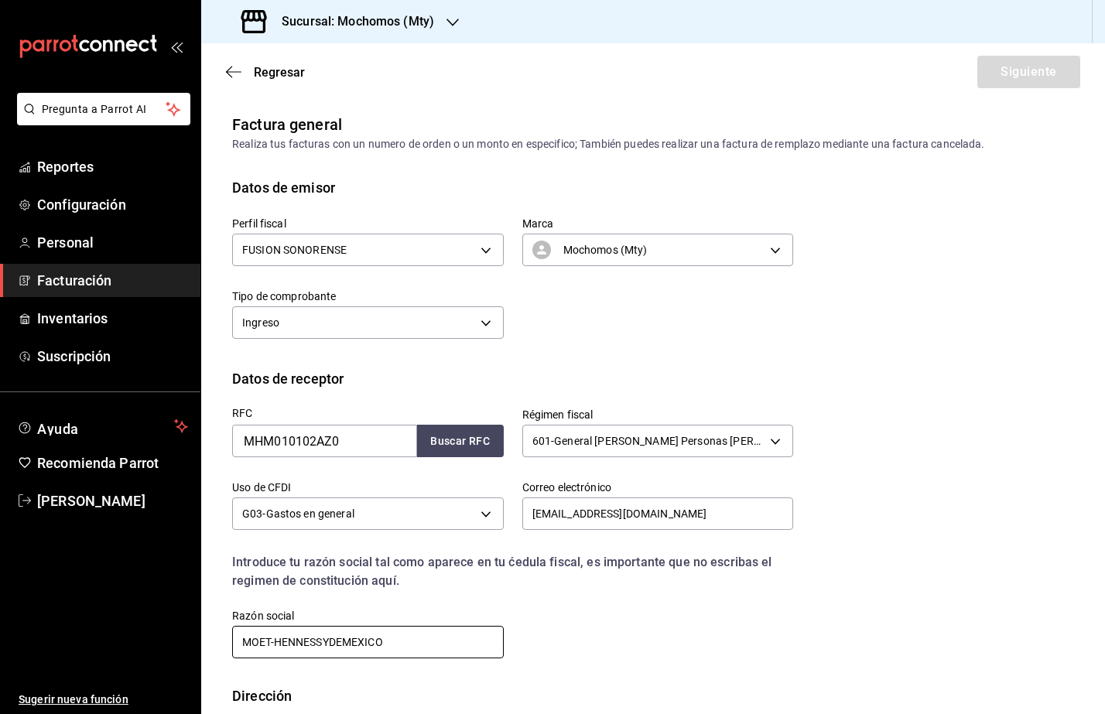
click at [241, 646] on input "MOET-HENNESSYDEMEXICO" at bounding box center [368, 642] width 272 height 32
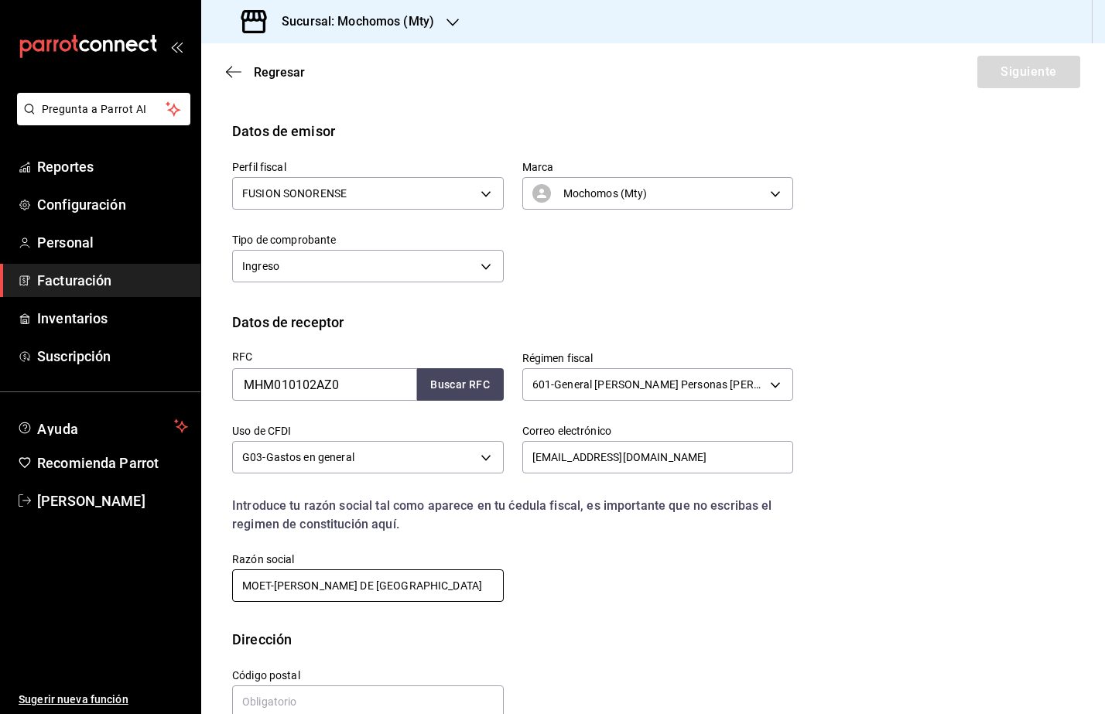
scroll to position [87, 0]
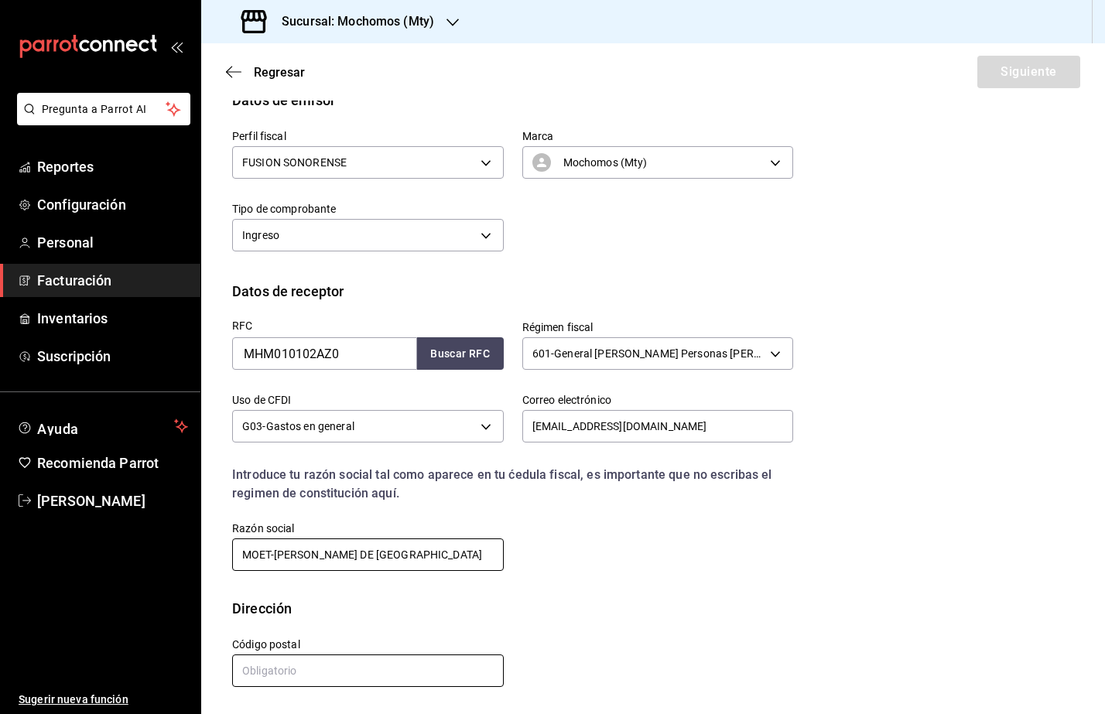
type input "MOET-[PERSON_NAME] DE [GEOGRAPHIC_DATA]"
click at [304, 655] on input "text" at bounding box center [368, 670] width 272 height 32
type input "11590"
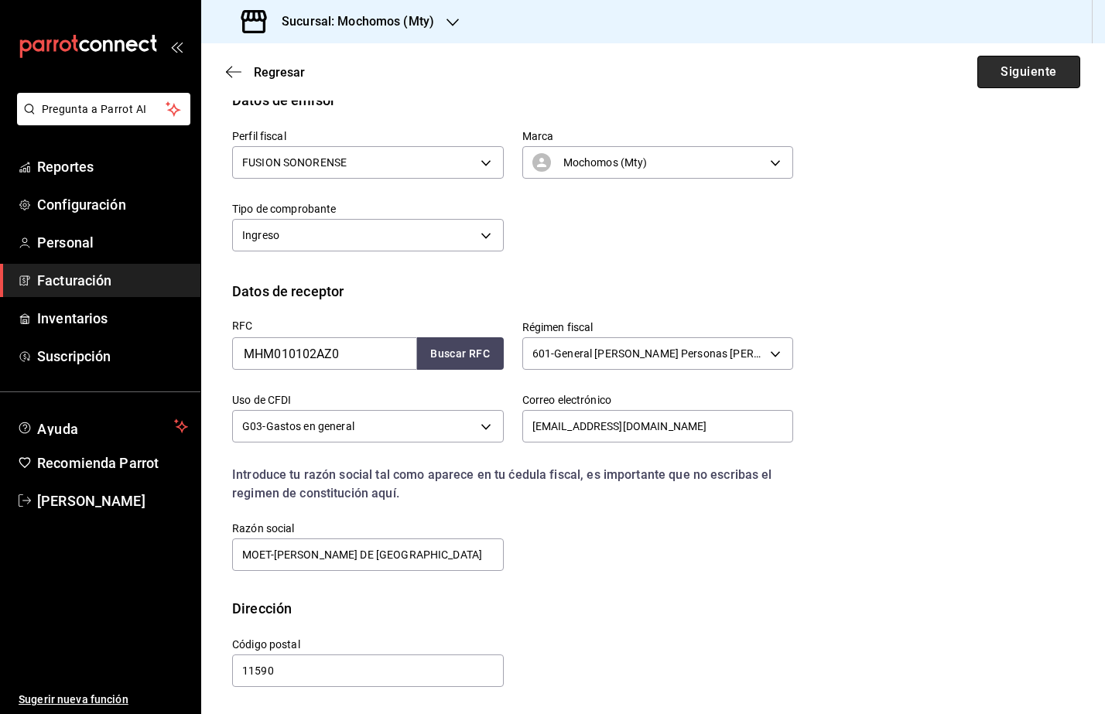
click at [1023, 64] on button "Siguiente" at bounding box center [1028, 72] width 103 height 32
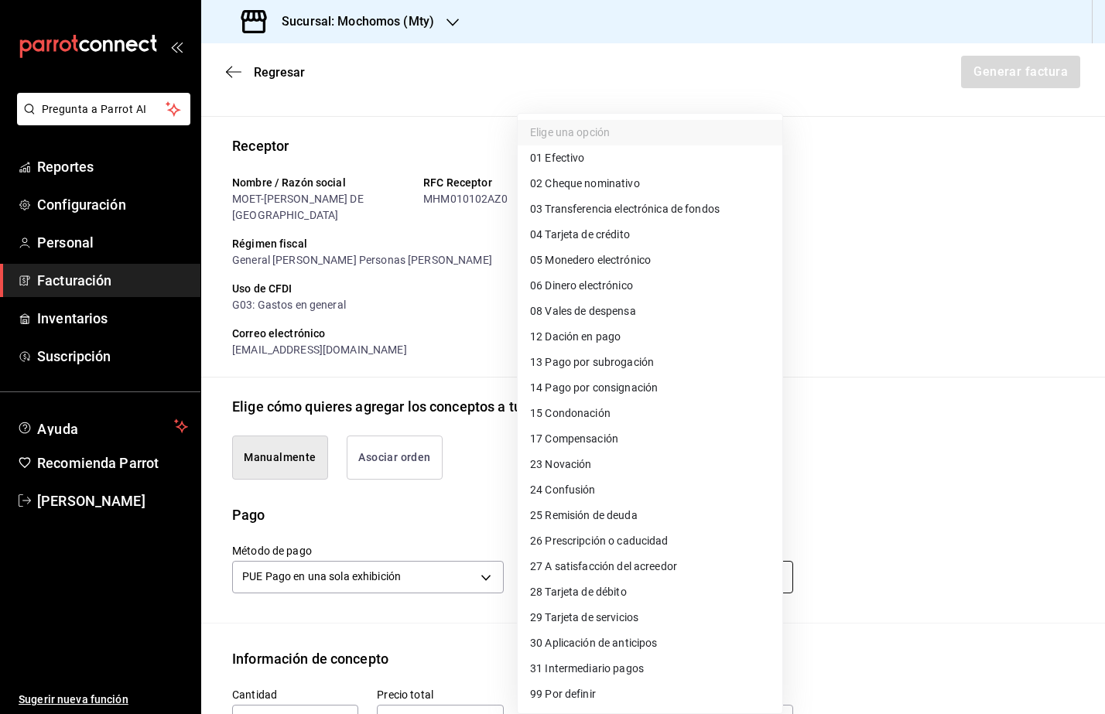
click at [644, 553] on body "Pregunta a Parrot AI Reportes Configuración Personal Facturación Inventarios Su…" at bounding box center [552, 357] width 1105 height 714
click at [613, 233] on span "04 Tarjeta de crédito" at bounding box center [580, 235] width 100 height 16
type input "04"
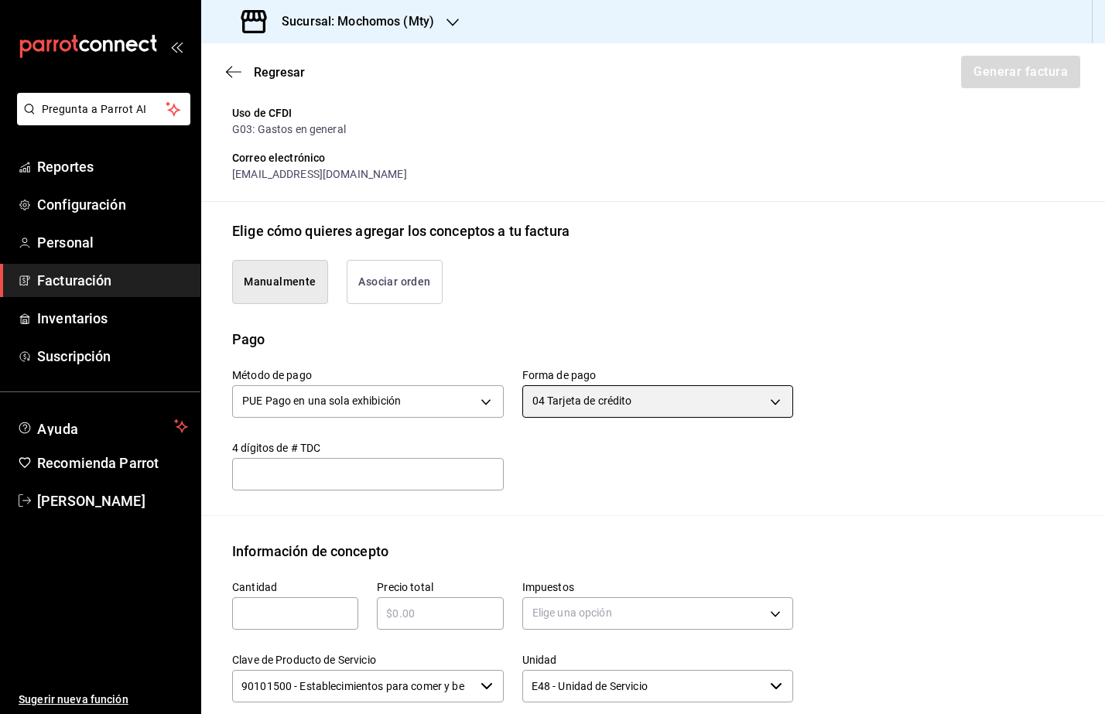
scroll to position [378, 0]
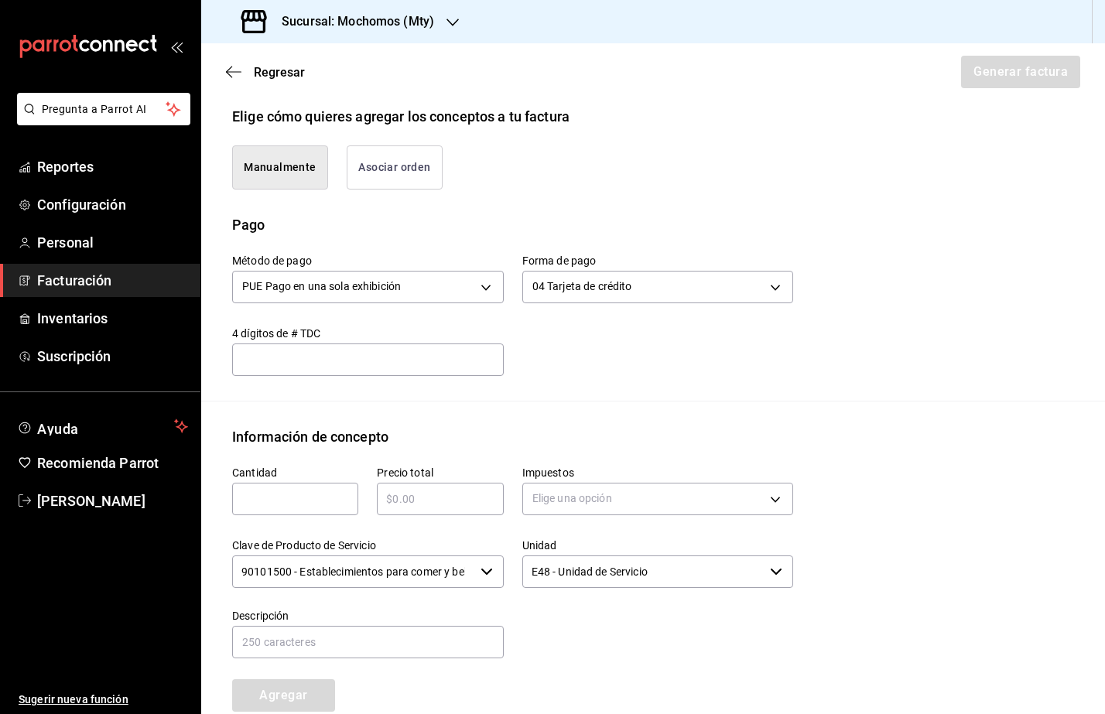
click at [316, 490] on input "text" at bounding box center [295, 499] width 126 height 19
type input "1"
click at [449, 490] on input "text" at bounding box center [440, 499] width 126 height 19
type input "$1170"
click at [569, 471] on body "Pregunta a Parrot AI Reportes Configuración Personal Facturación Inventarios Su…" at bounding box center [552, 357] width 1105 height 714
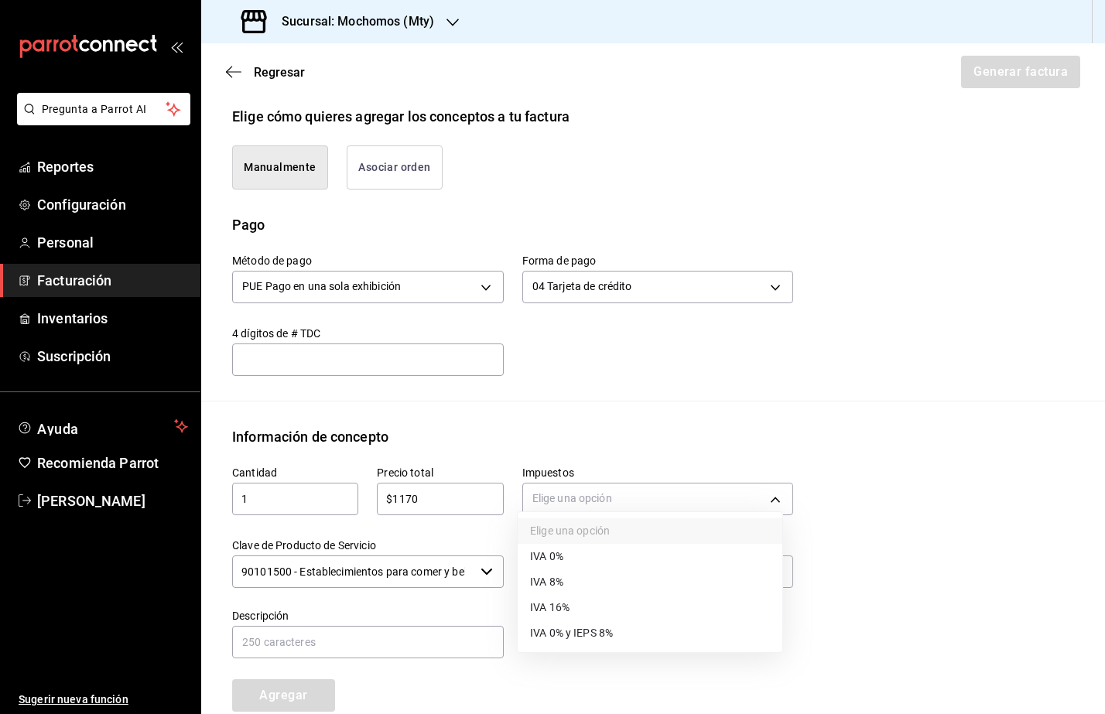
click at [566, 603] on span "IVA 16%" at bounding box center [549, 608] width 39 height 16
type input "IVA_16"
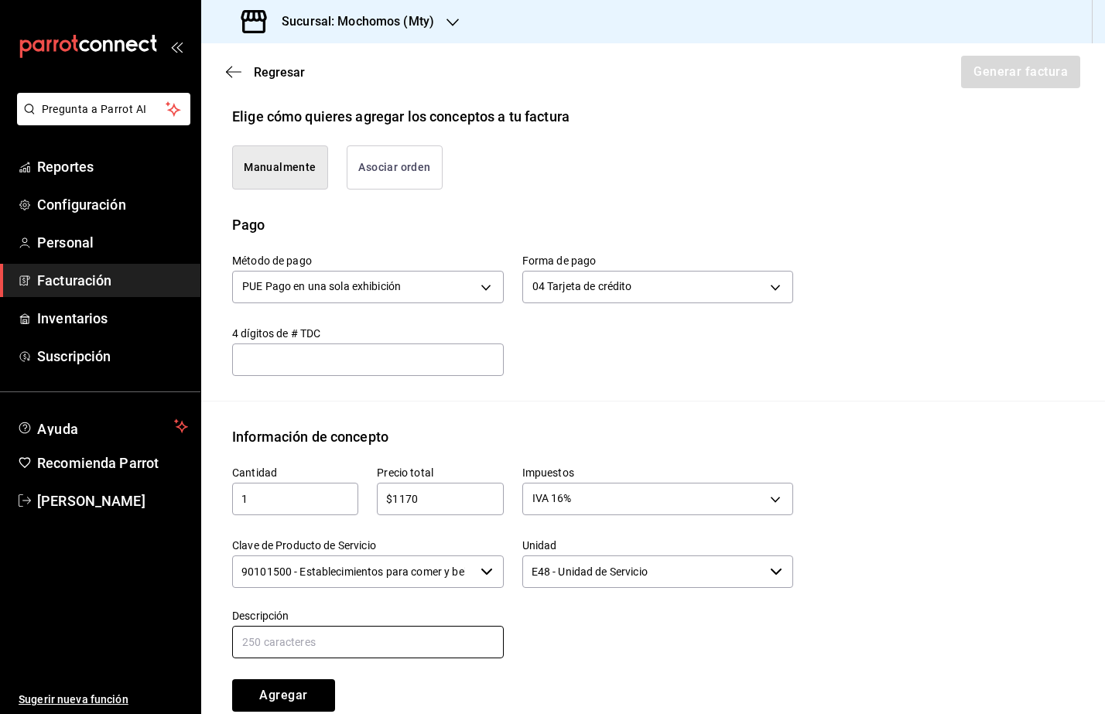
click at [336, 626] on input "text" at bounding box center [368, 642] width 272 height 32
type input "Consumo de Alimentos y Bebidas"
click at [283, 679] on button "Agregar" at bounding box center [283, 695] width 103 height 32
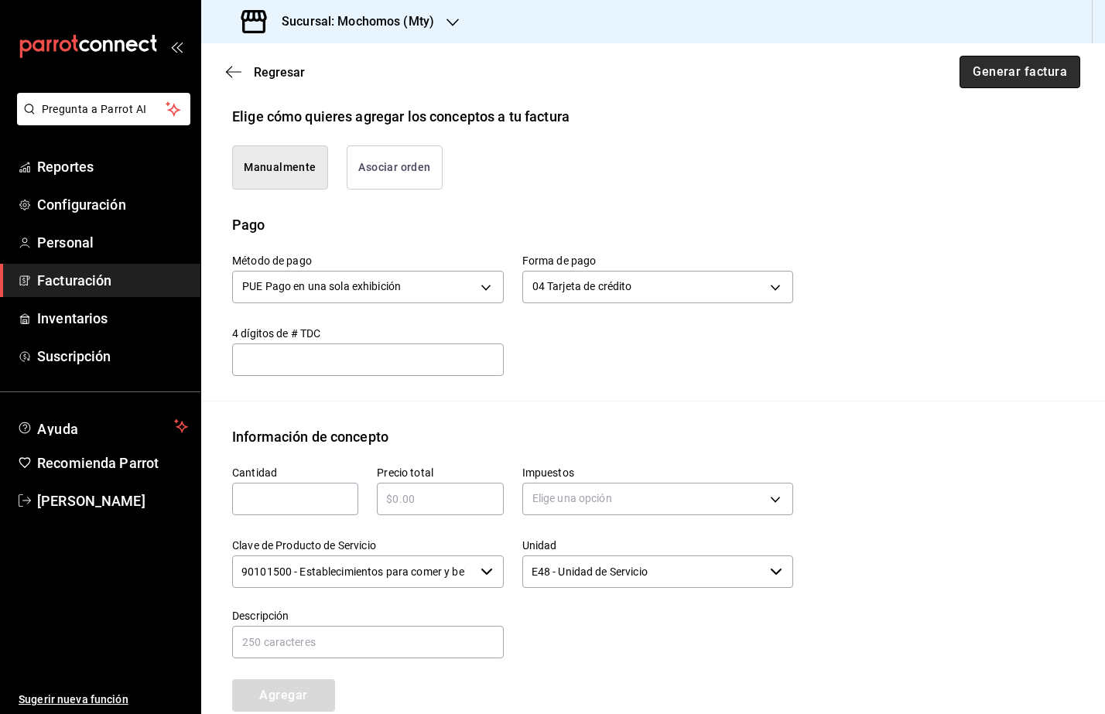
click at [967, 70] on button "Generar factura" at bounding box center [1019, 72] width 121 height 32
